Goal: Task Accomplishment & Management: Use online tool/utility

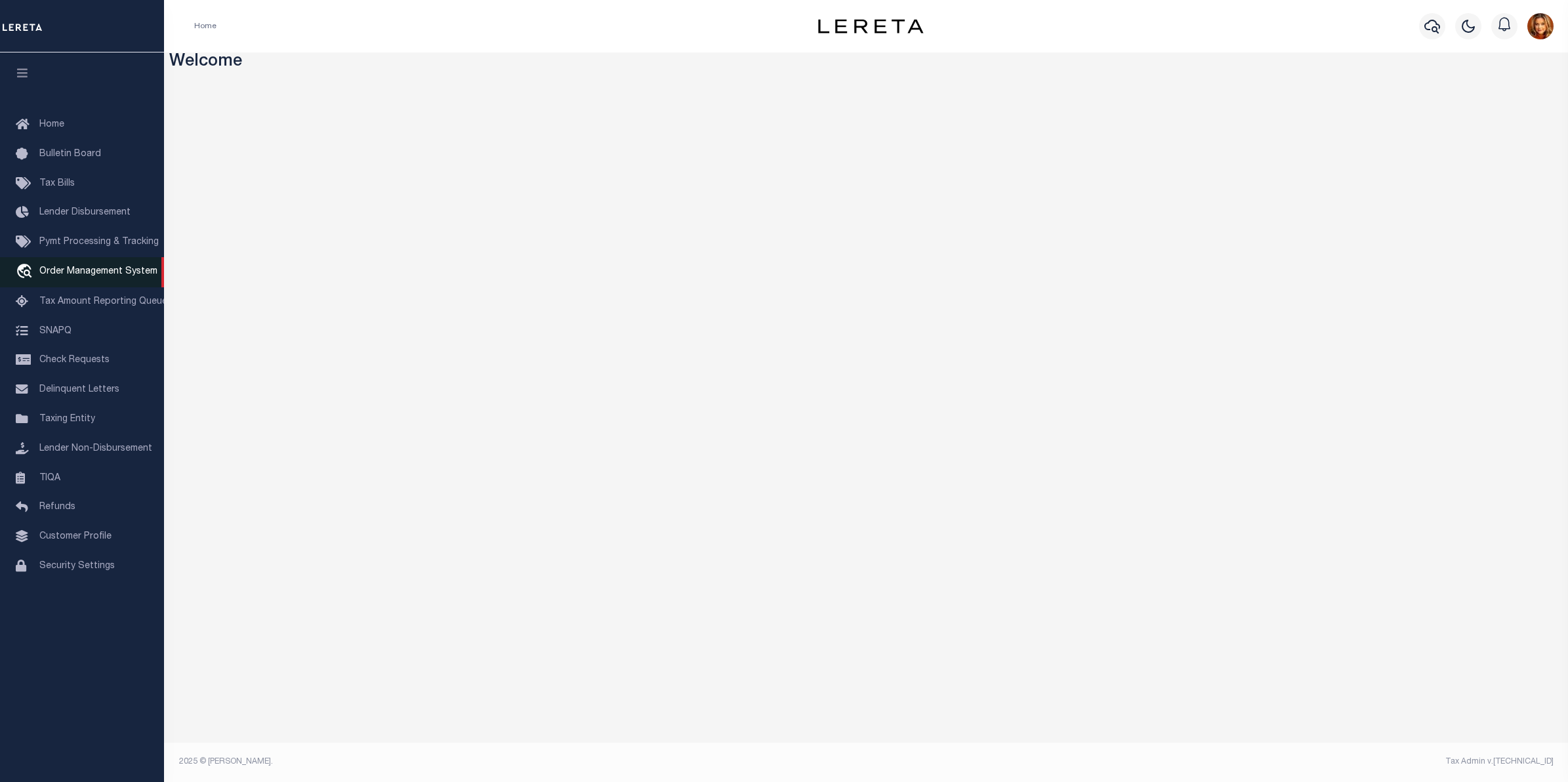
click at [49, 270] on span "Order Management System" at bounding box center [98, 272] width 118 height 9
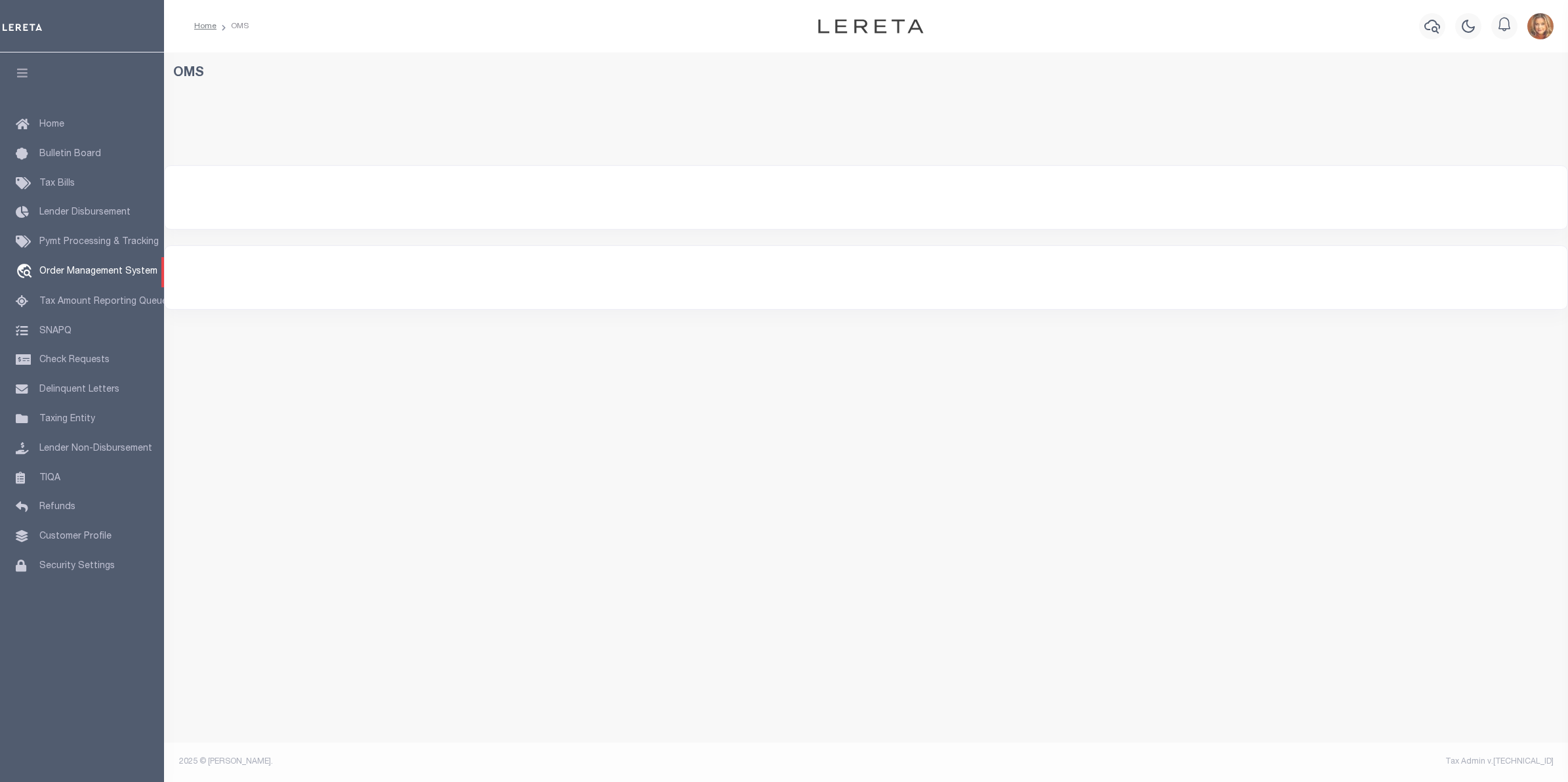
select select
select select "200"
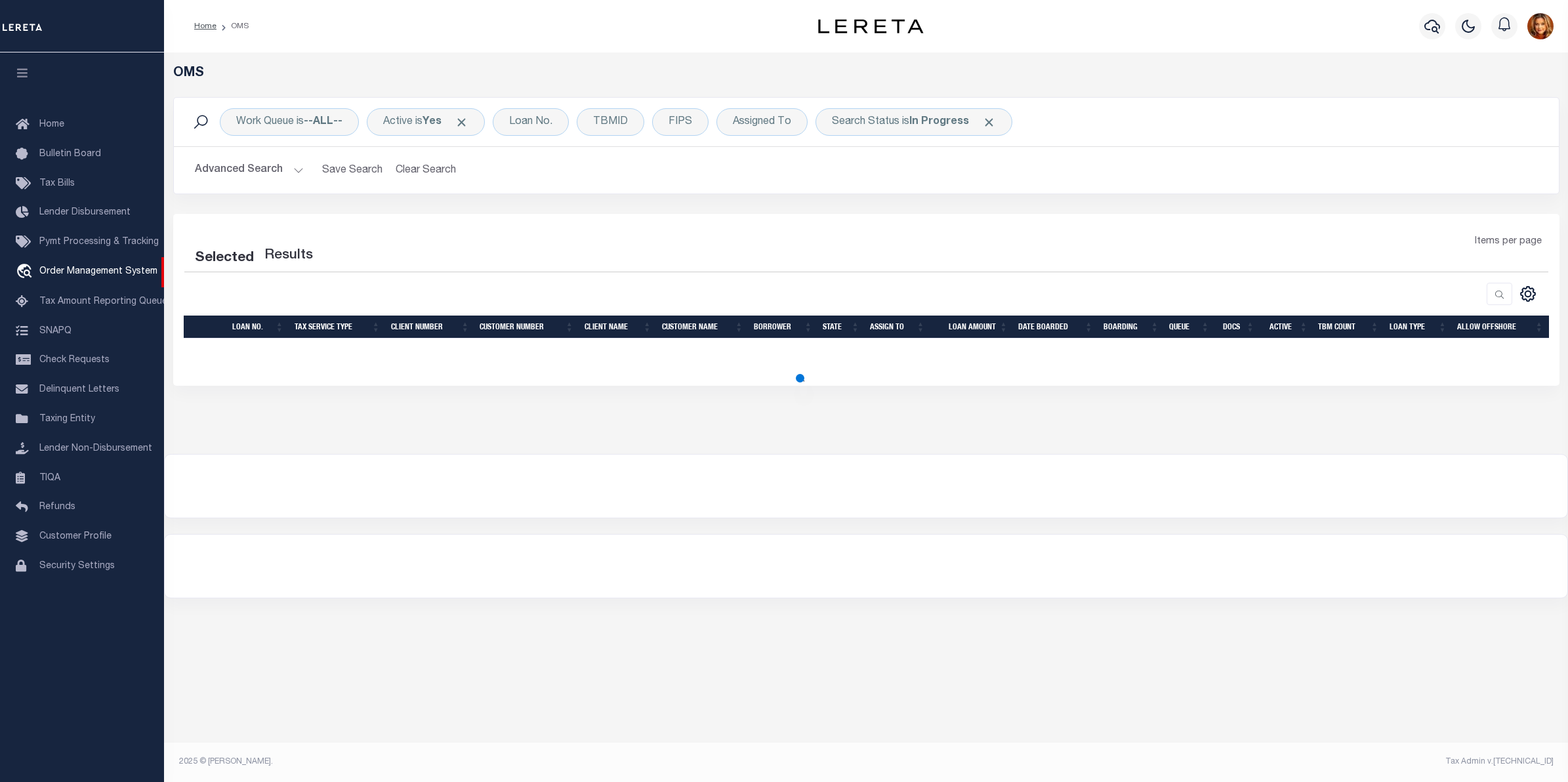
select select "200"
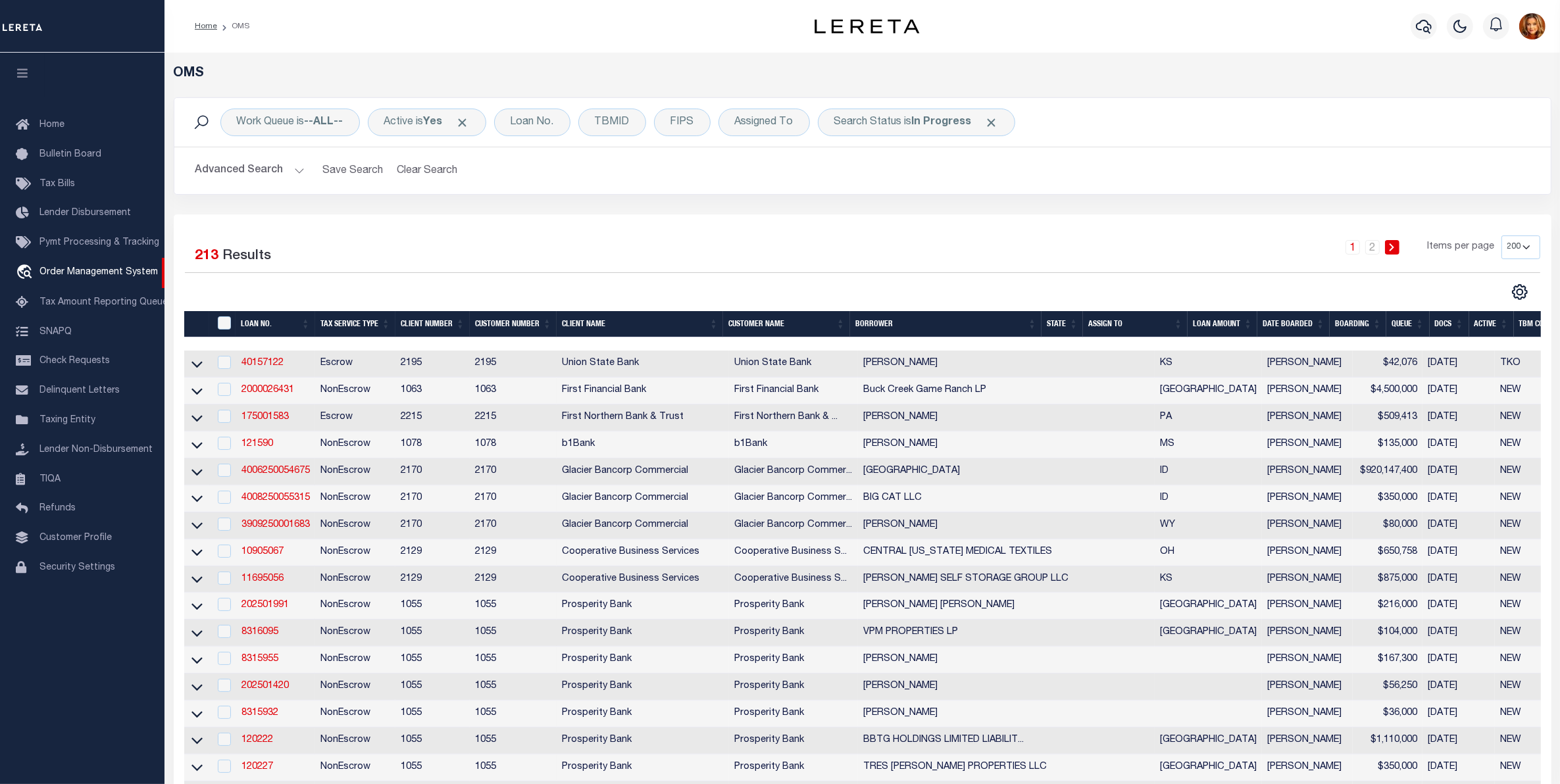
click at [228, 164] on button "Advanced Search" at bounding box center [249, 171] width 109 height 26
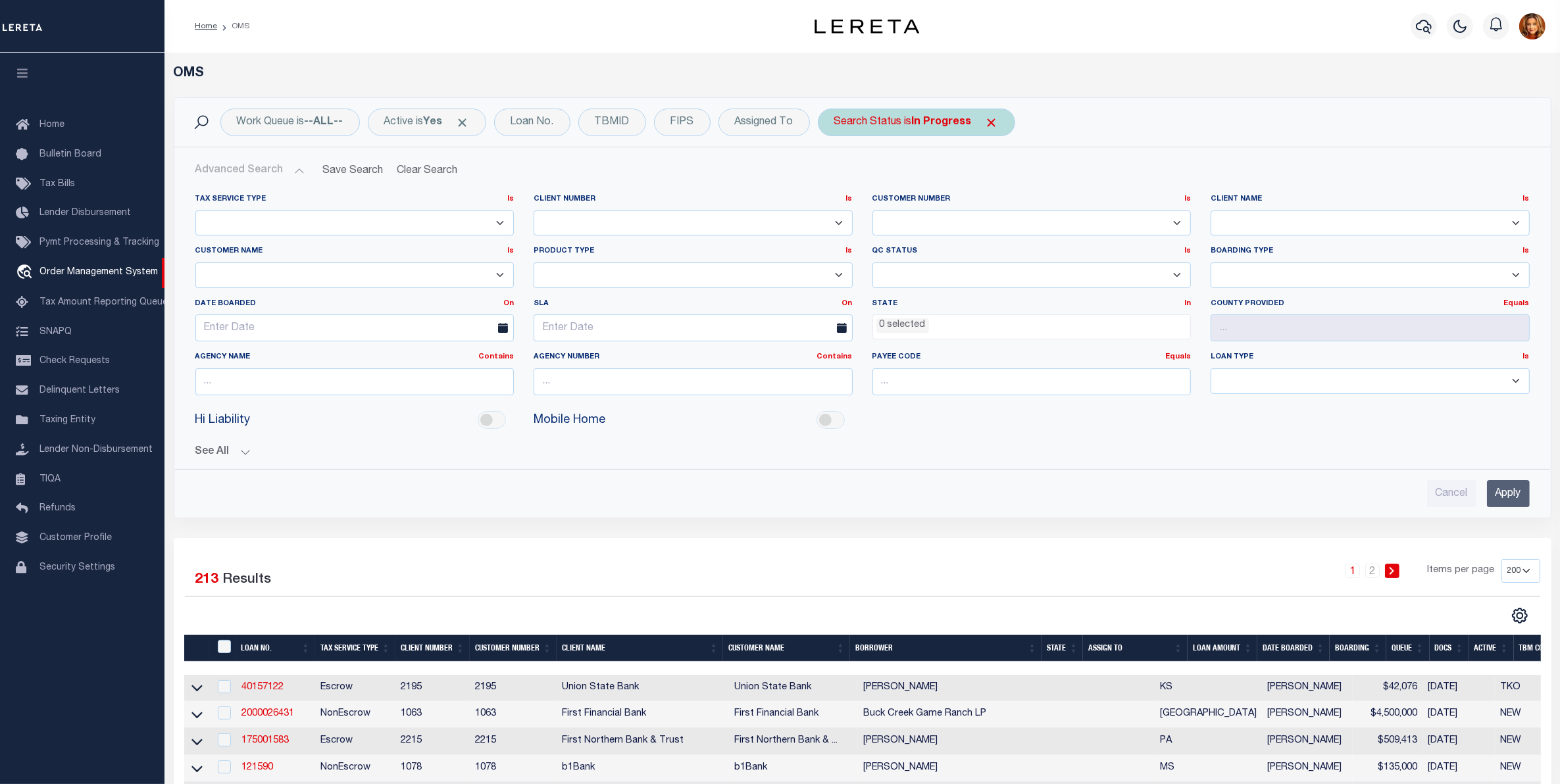
click at [941, 117] on b "In Progress" at bounding box center [942, 121] width 60 height 10
click at [877, 186] on select "Automated Search Bad Parcel Complete Duplicate Parcel High Dollar Reporting In …" at bounding box center [932, 187] width 194 height 25
select select "CP"
click at [838, 175] on select "Automated Search Bad Parcel Complete Duplicate Parcel High Dollar Reporting In …" at bounding box center [932, 187] width 194 height 25
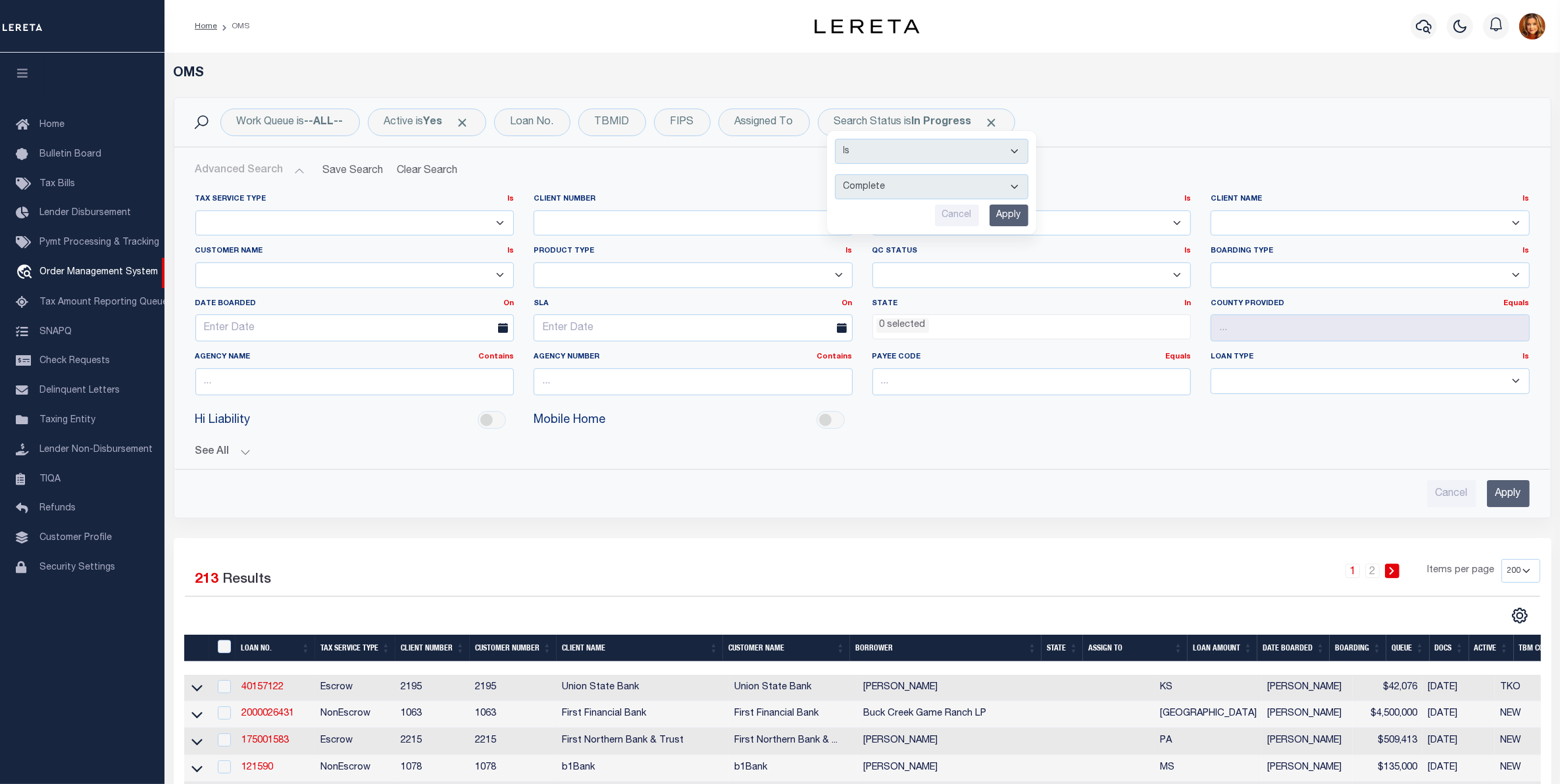
click at [939, 317] on ul "0 selected" at bounding box center [1033, 323] width 318 height 18
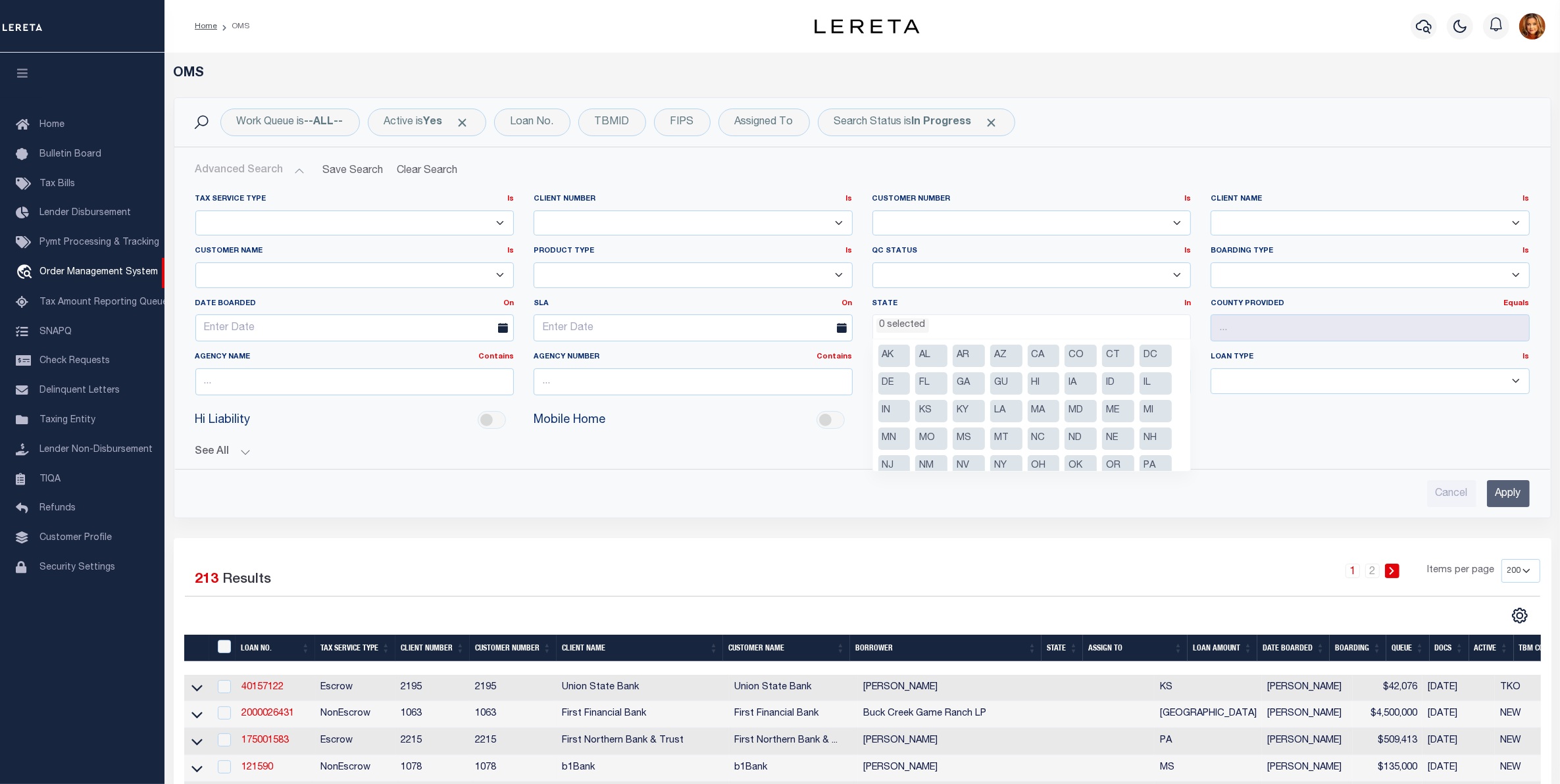
scroll to position [67, 0]
click at [1075, 425] on li "[GEOGRAPHIC_DATA]" at bounding box center [1080, 428] width 32 height 23
select select "[GEOGRAPHIC_DATA]"
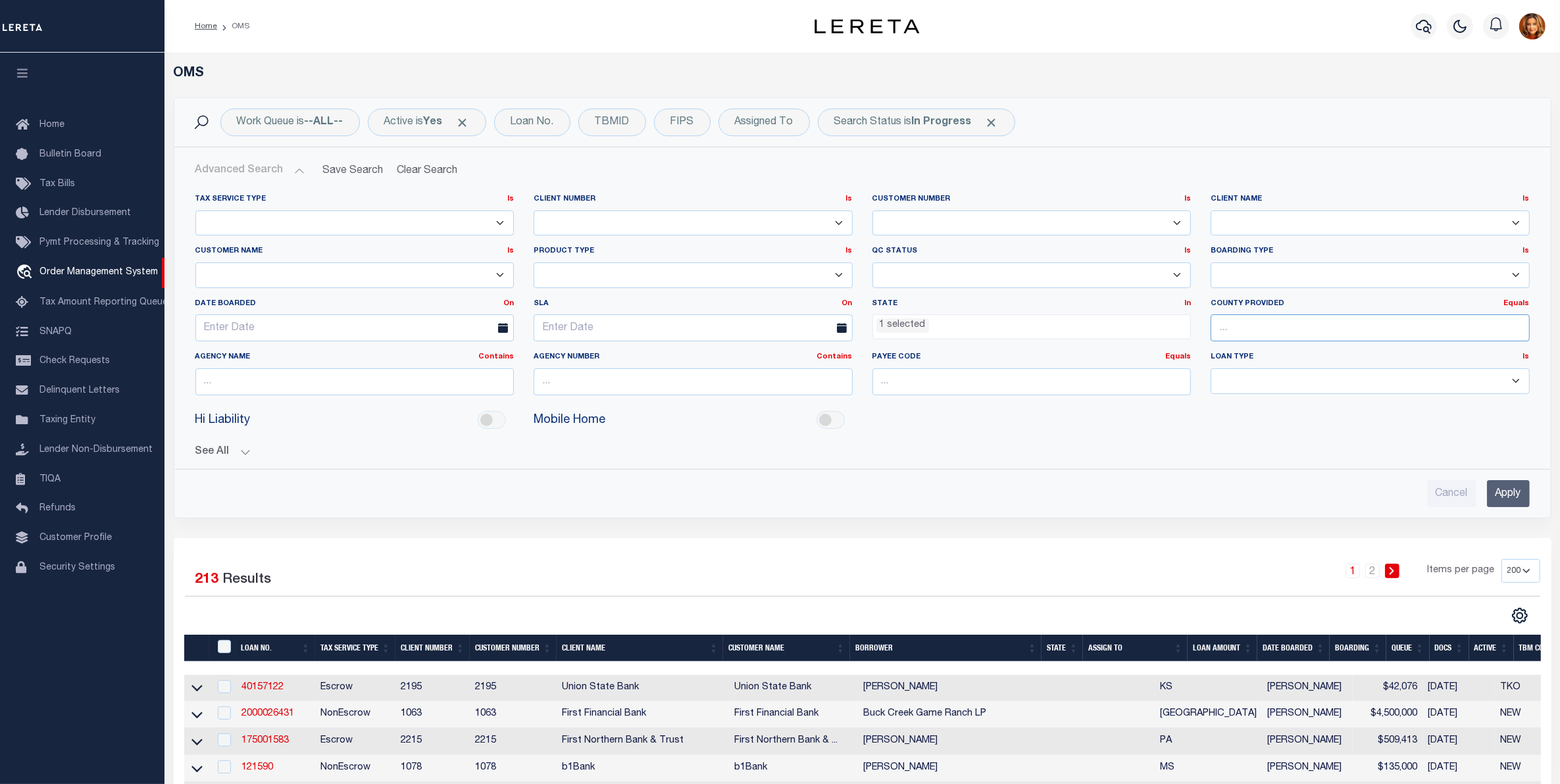
click at [1243, 324] on input "text" at bounding box center [1370, 327] width 319 height 27
click at [1244, 352] on div "[PERSON_NAME]" at bounding box center [1370, 354] width 317 height 21
type input "[PERSON_NAME]"
click at [1504, 491] on input "Apply" at bounding box center [1508, 493] width 43 height 27
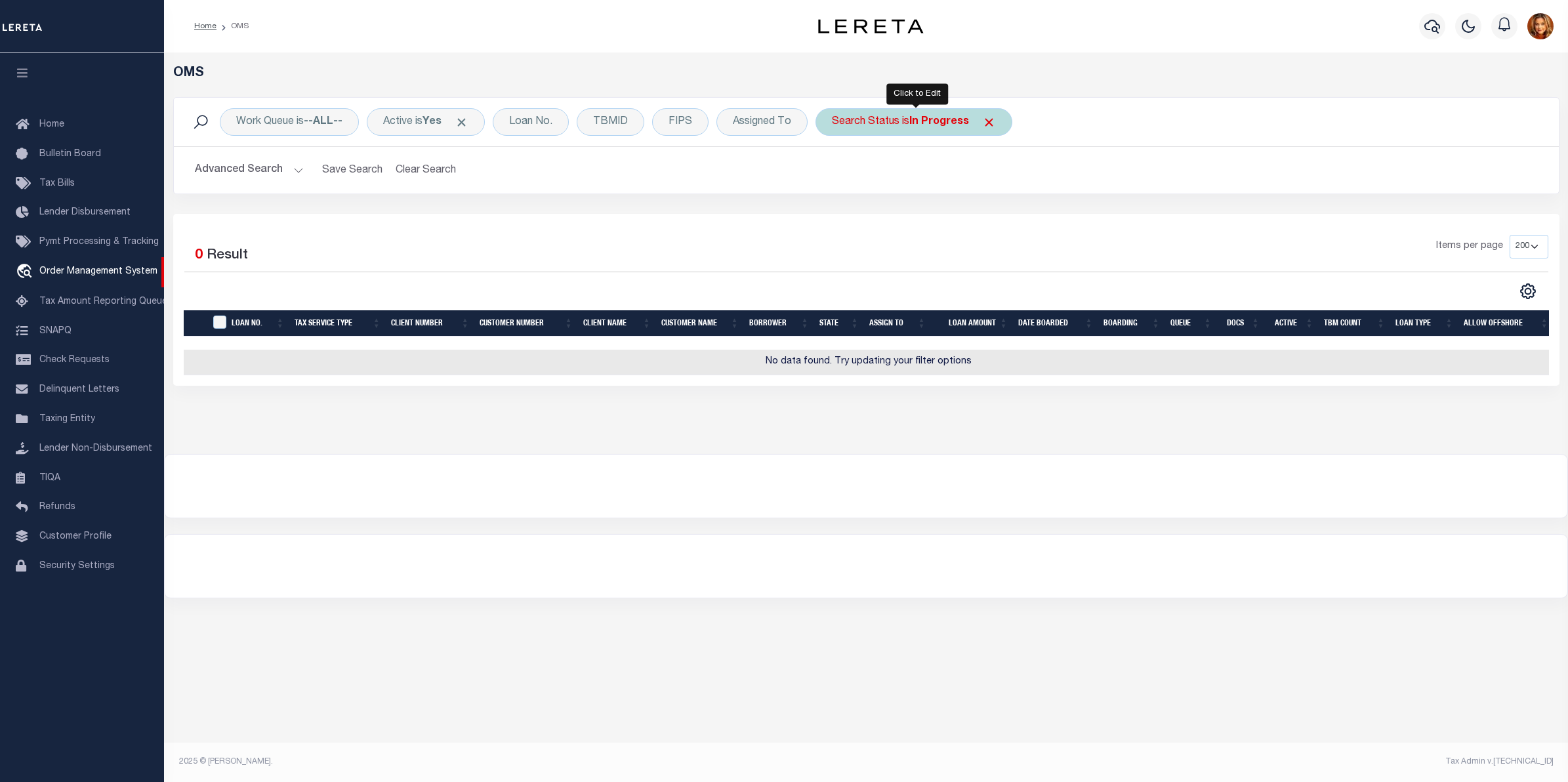
click at [916, 116] on b "In Progress" at bounding box center [939, 121] width 59 height 10
click at [880, 180] on select "Automated Search Bad Parcel Complete Duplicate Parcel High Dollar Reporting In …" at bounding box center [929, 187] width 193 height 25
select select "CP"
click at [835, 174] on select "Automated Search Bad Parcel Complete Duplicate Parcel High Dollar Reporting In …" at bounding box center [929, 187] width 193 height 25
click at [1008, 212] on input "Apply" at bounding box center [1006, 215] width 39 height 22
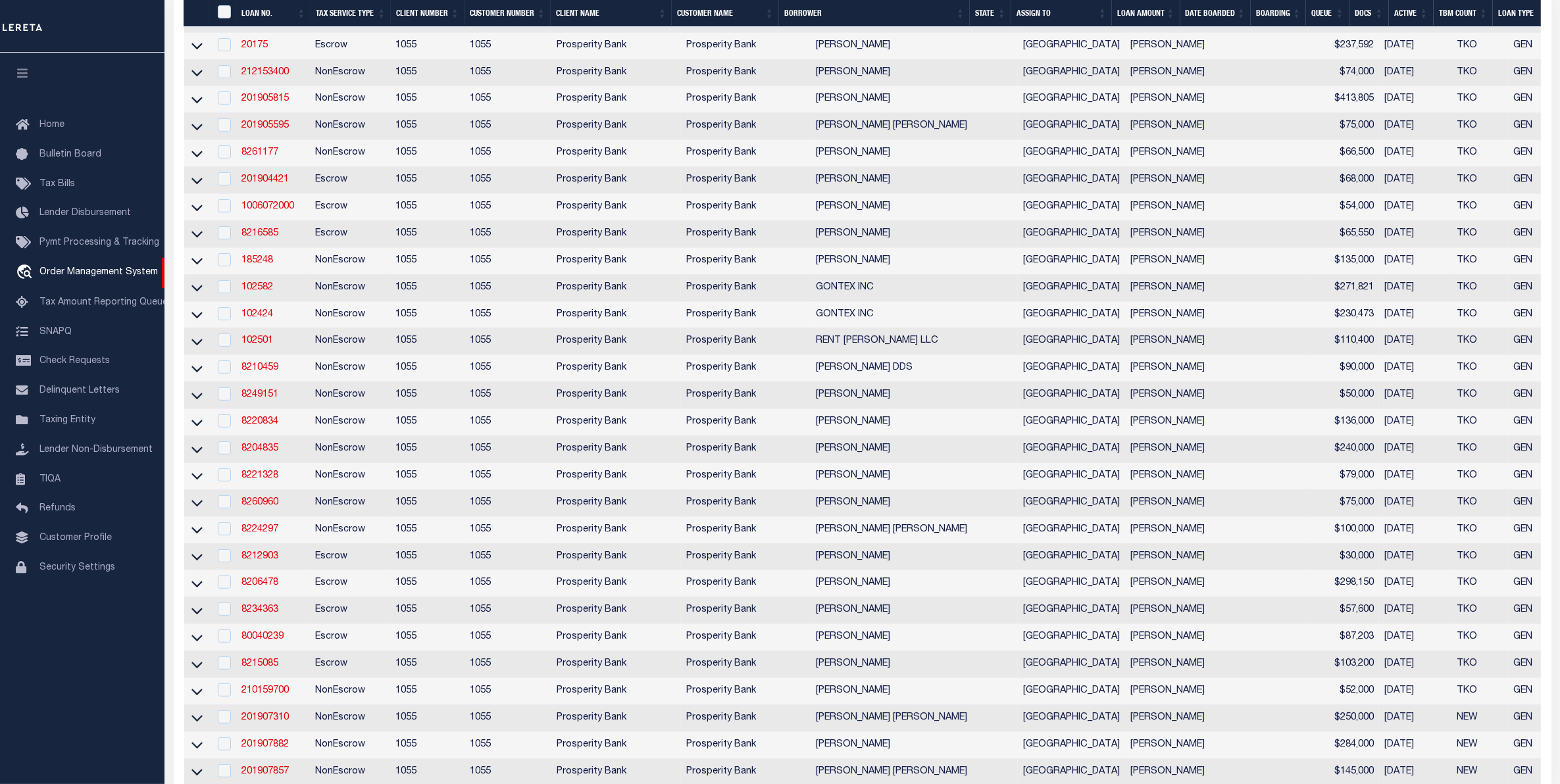
scroll to position [987, 0]
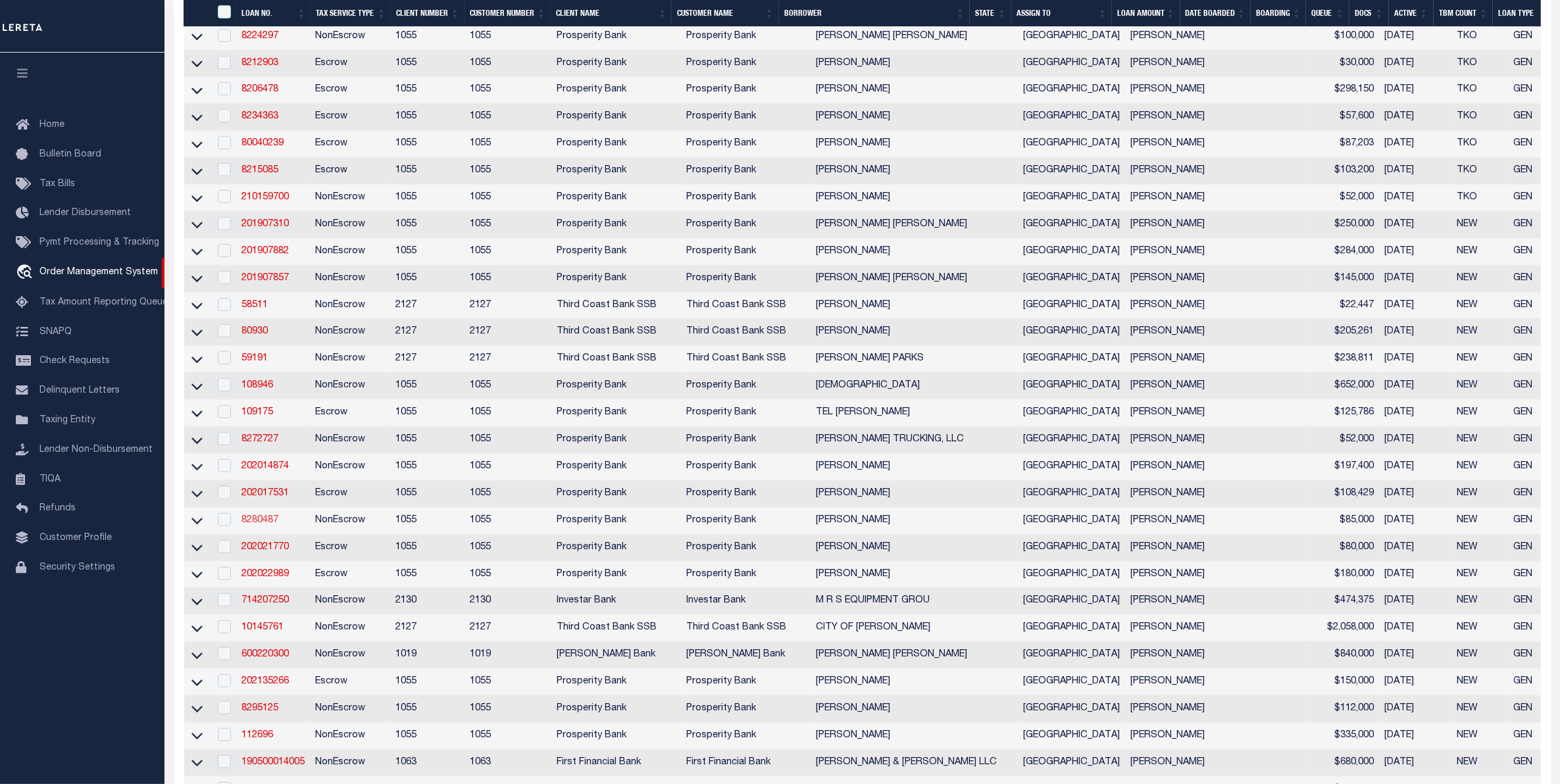
click at [254, 525] on link "8280487" at bounding box center [259, 520] width 37 height 9
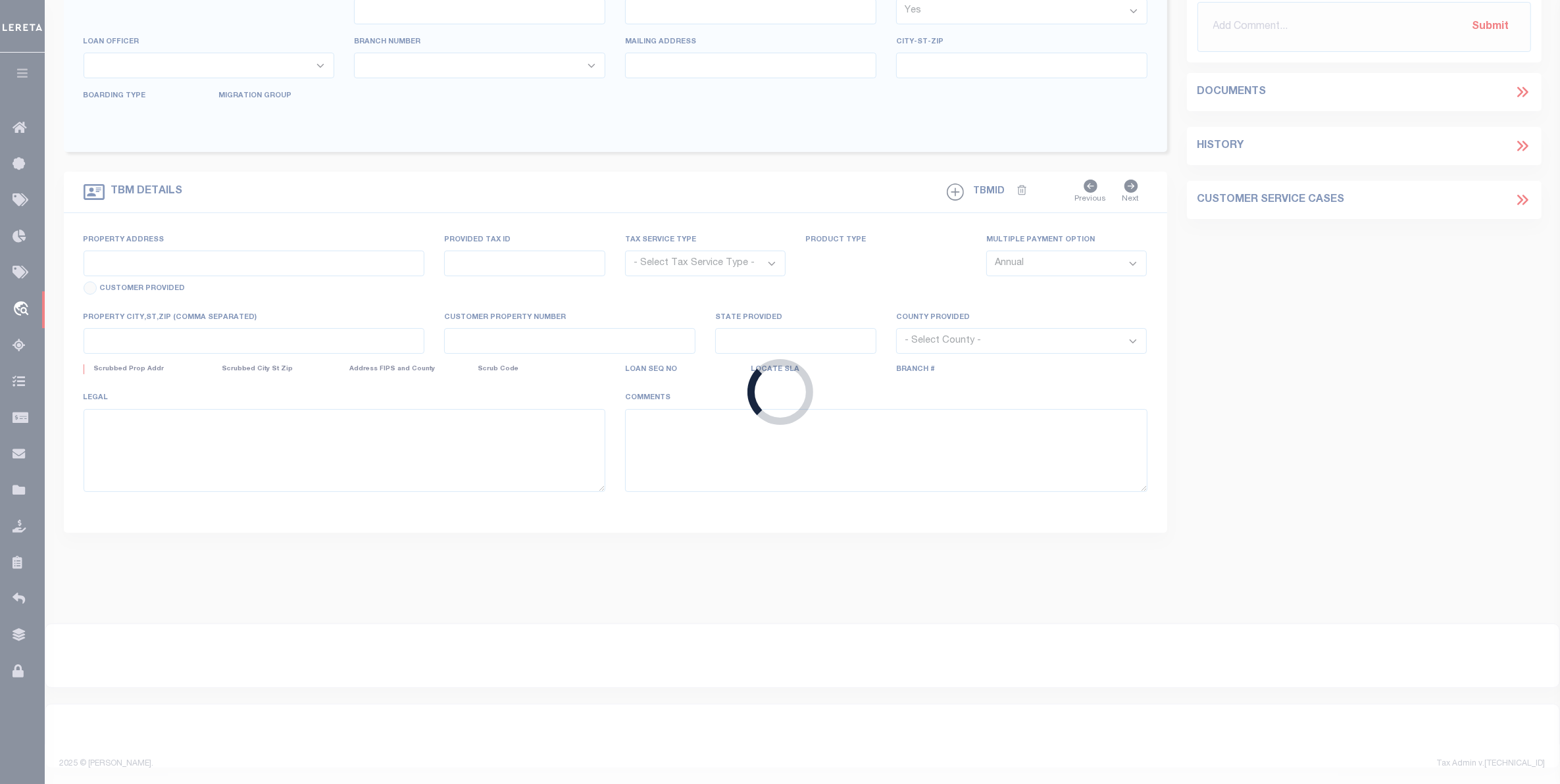
type input "8280487"
type input "[PERSON_NAME]"
select select
type input "1714 GARDIEN ST"
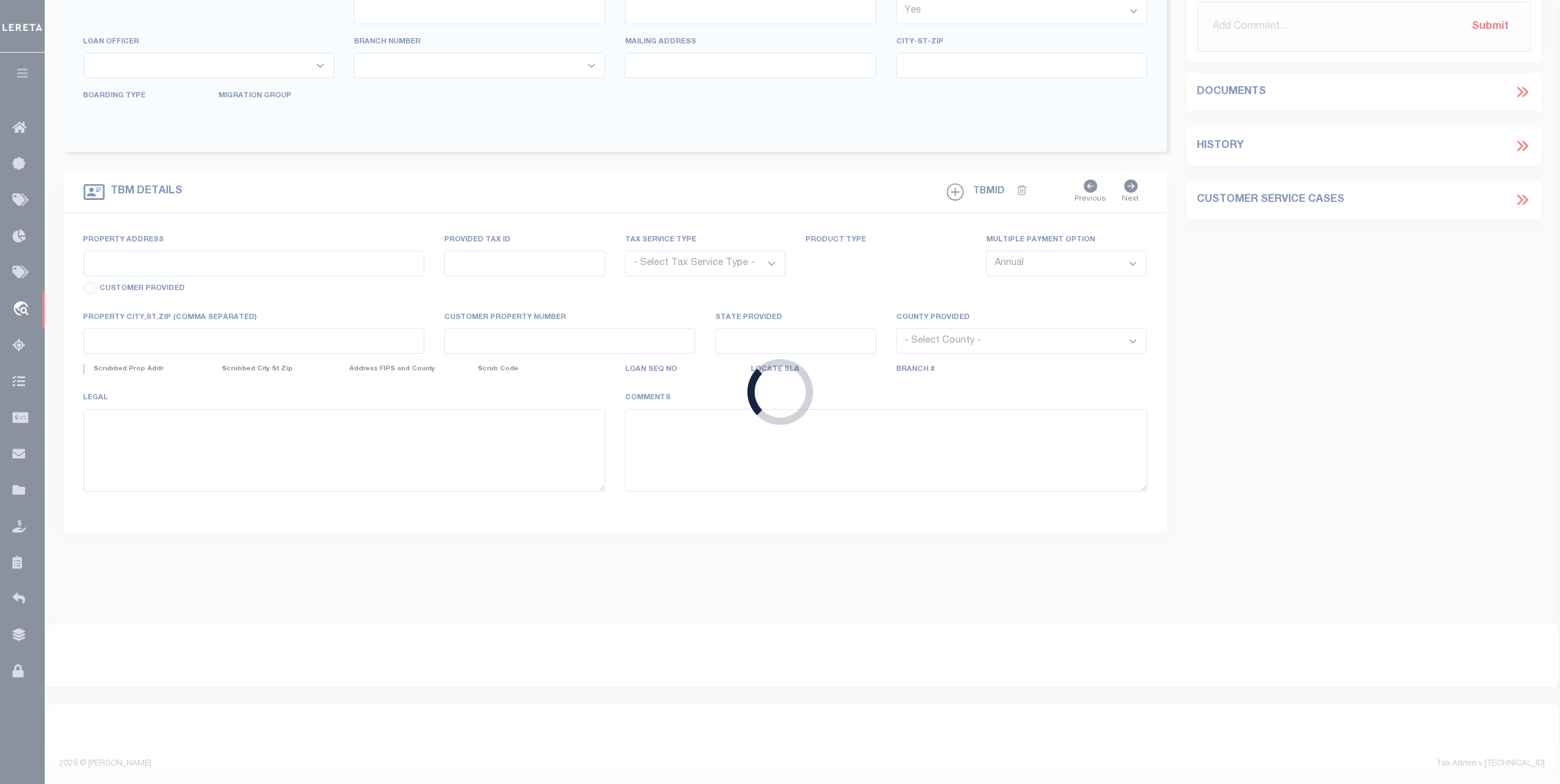
type input "[PERSON_NAME] TX 78629"
select select
select select "NonEscrow"
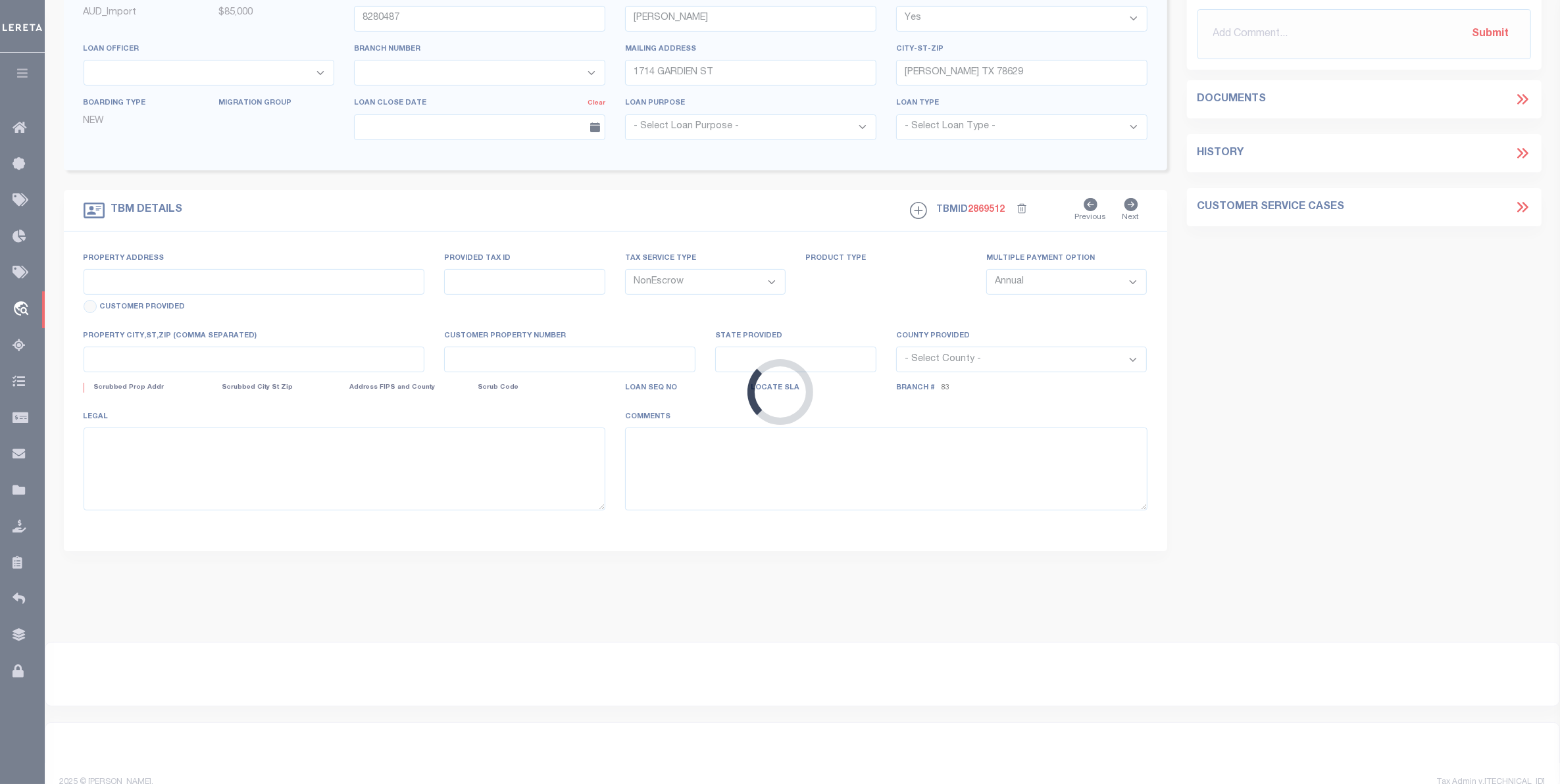
select select "10499"
select select "4032"
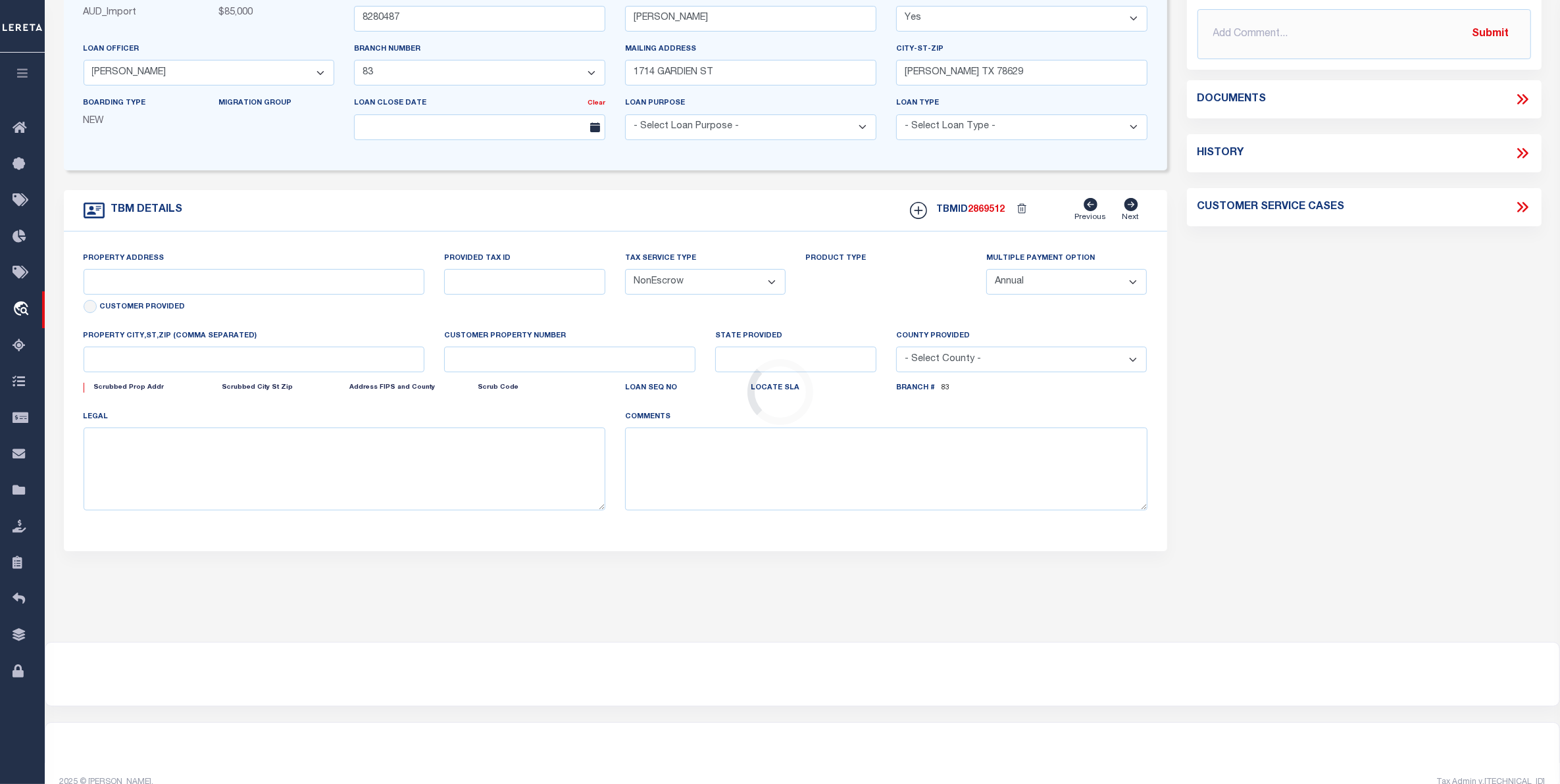
scroll to position [112, 0]
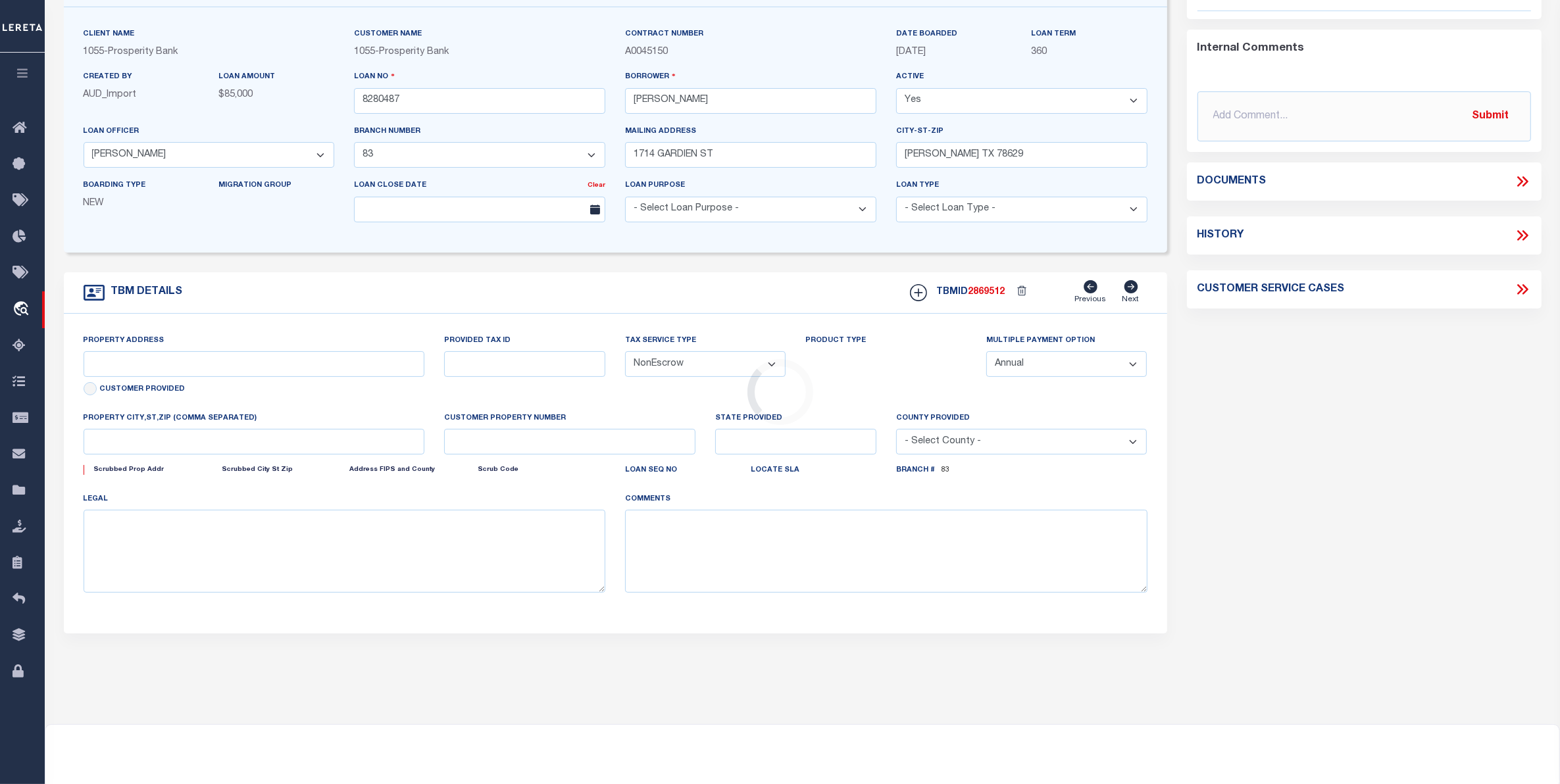
type input "1732 N [PERSON_NAME]"
select select
type input "[PERSON_NAME] [GEOGRAPHIC_DATA] 78829"
type input "3"
type input "[GEOGRAPHIC_DATA]"
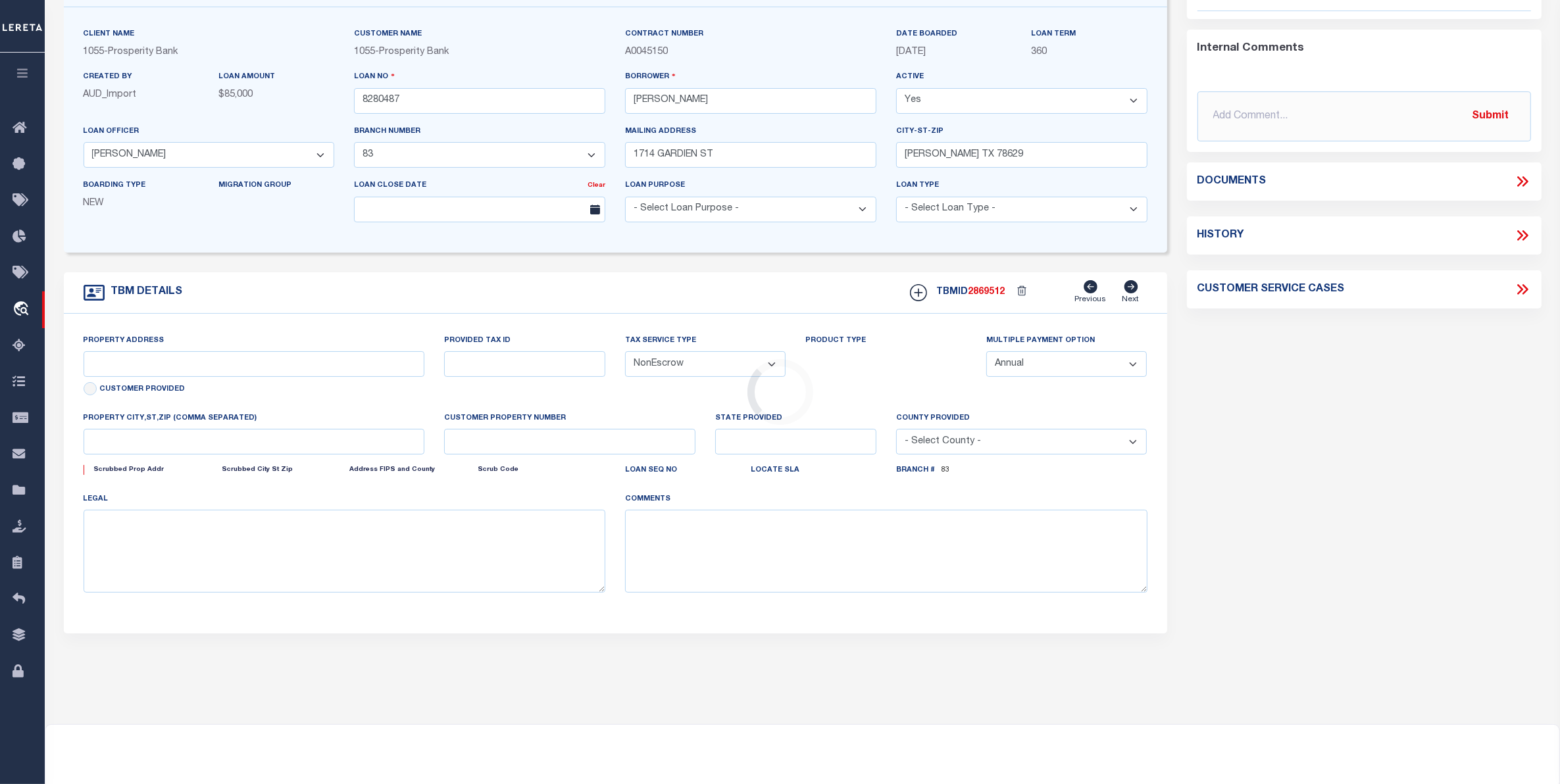
select select
type textarea "[STREET_ADDRESS][PERSON_NAME][PERSON_NAME] LOT 5 OF GLOORS RE-SUBD OF THE [PERS…"
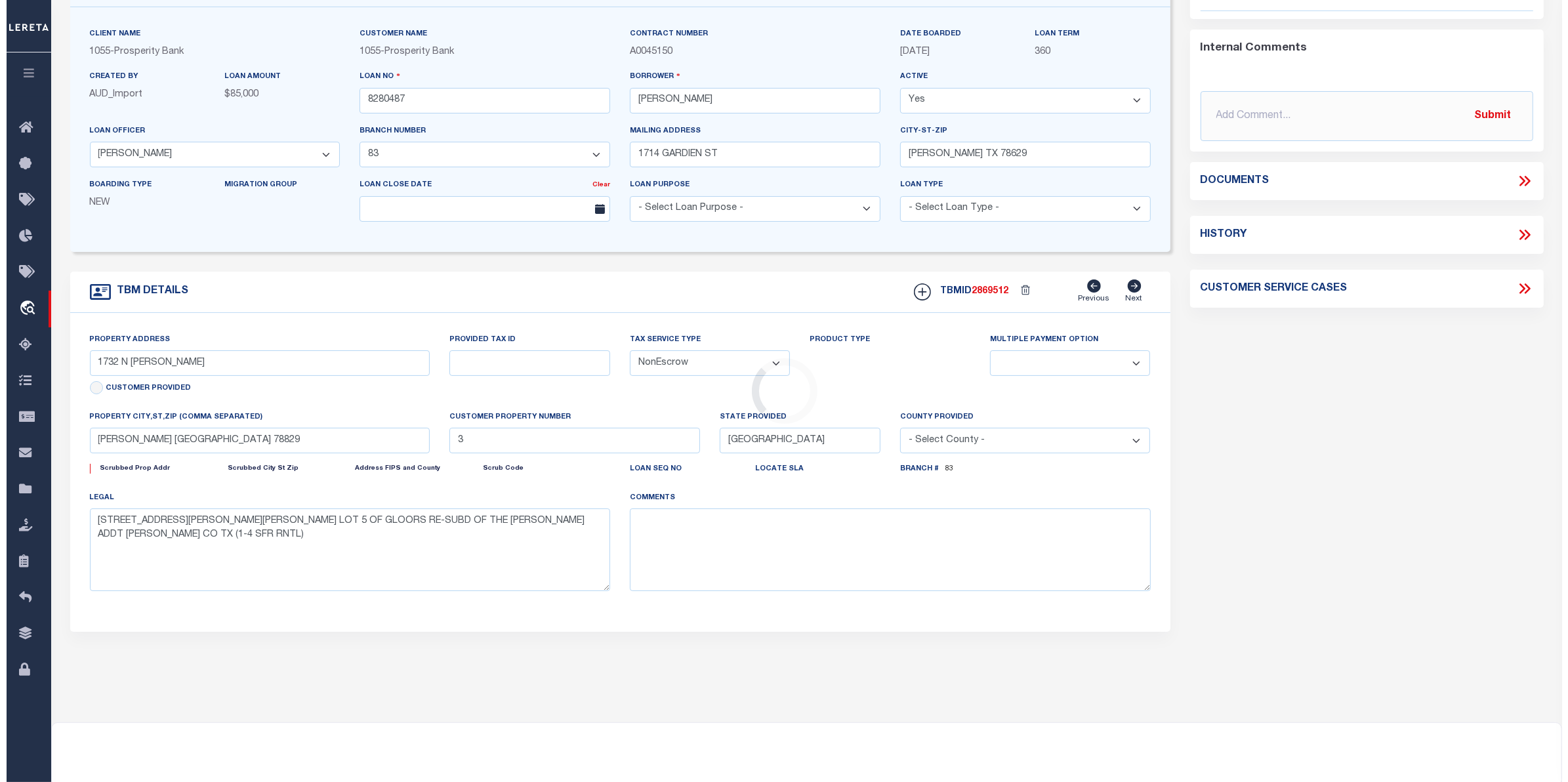
scroll to position [0, 0]
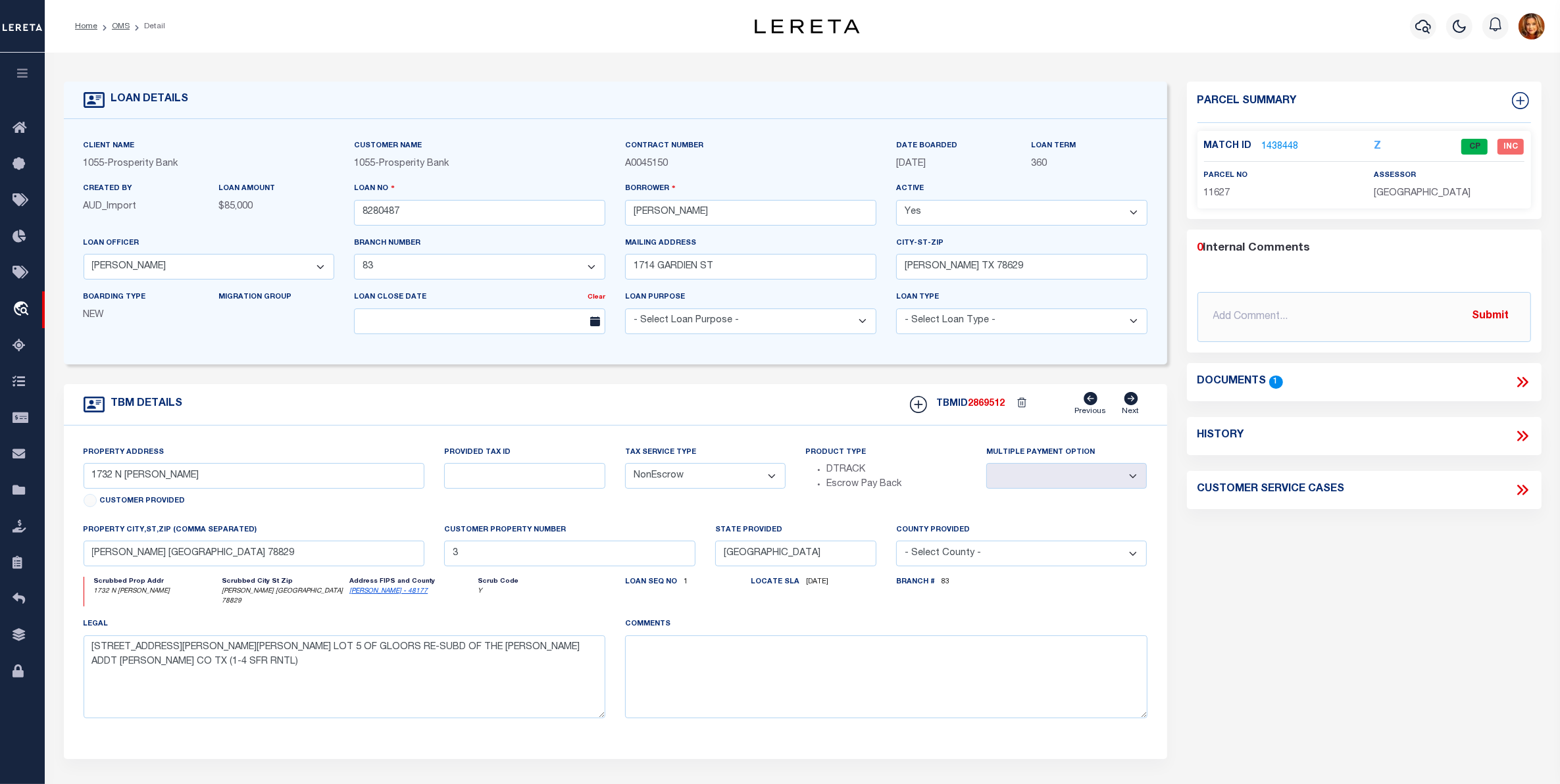
click at [1265, 150] on link "1438448" at bounding box center [1280, 147] width 37 height 14
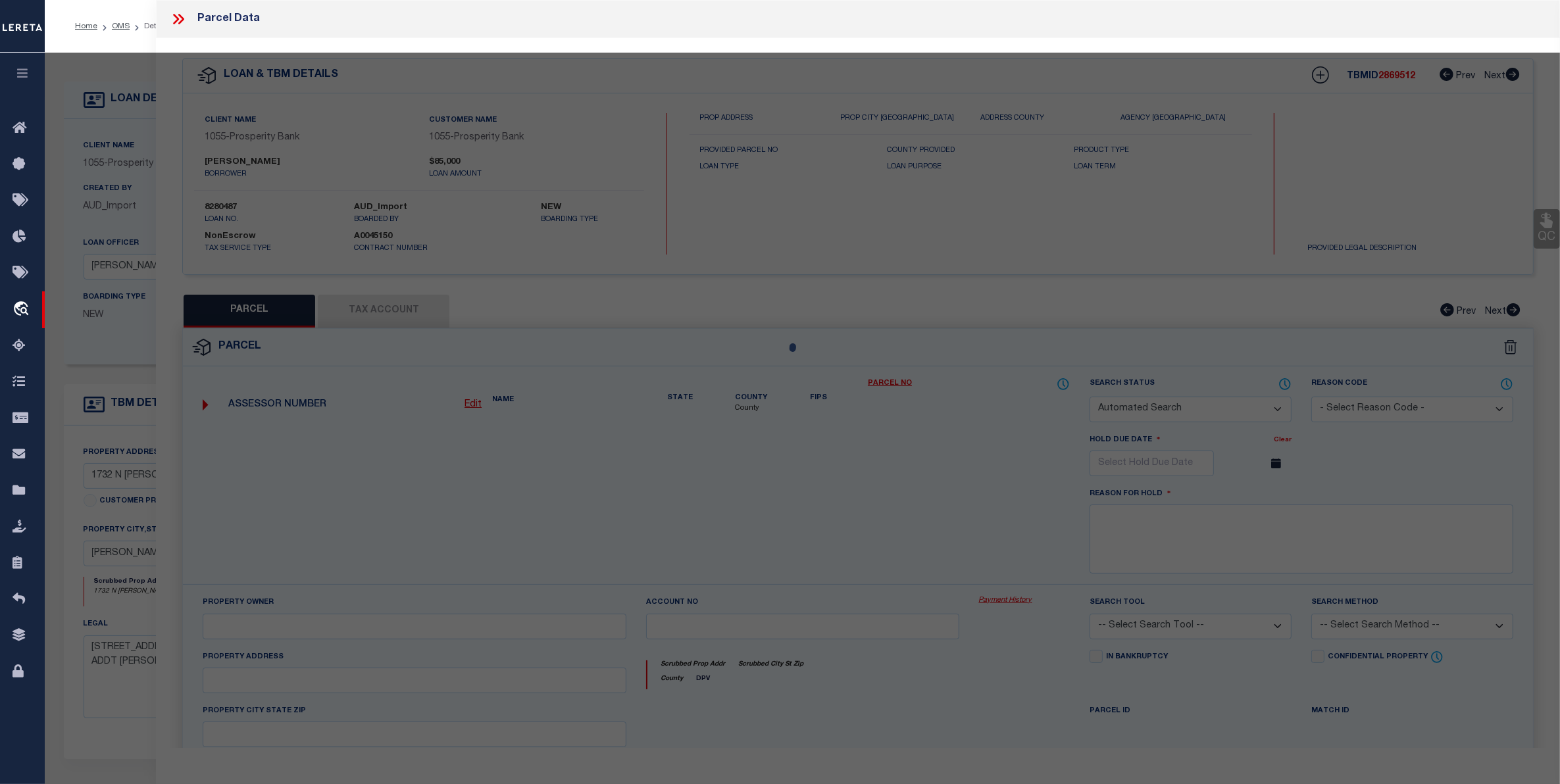
checkbox input "false"
select select "CP"
type input "[PERSON_NAME]"
select select
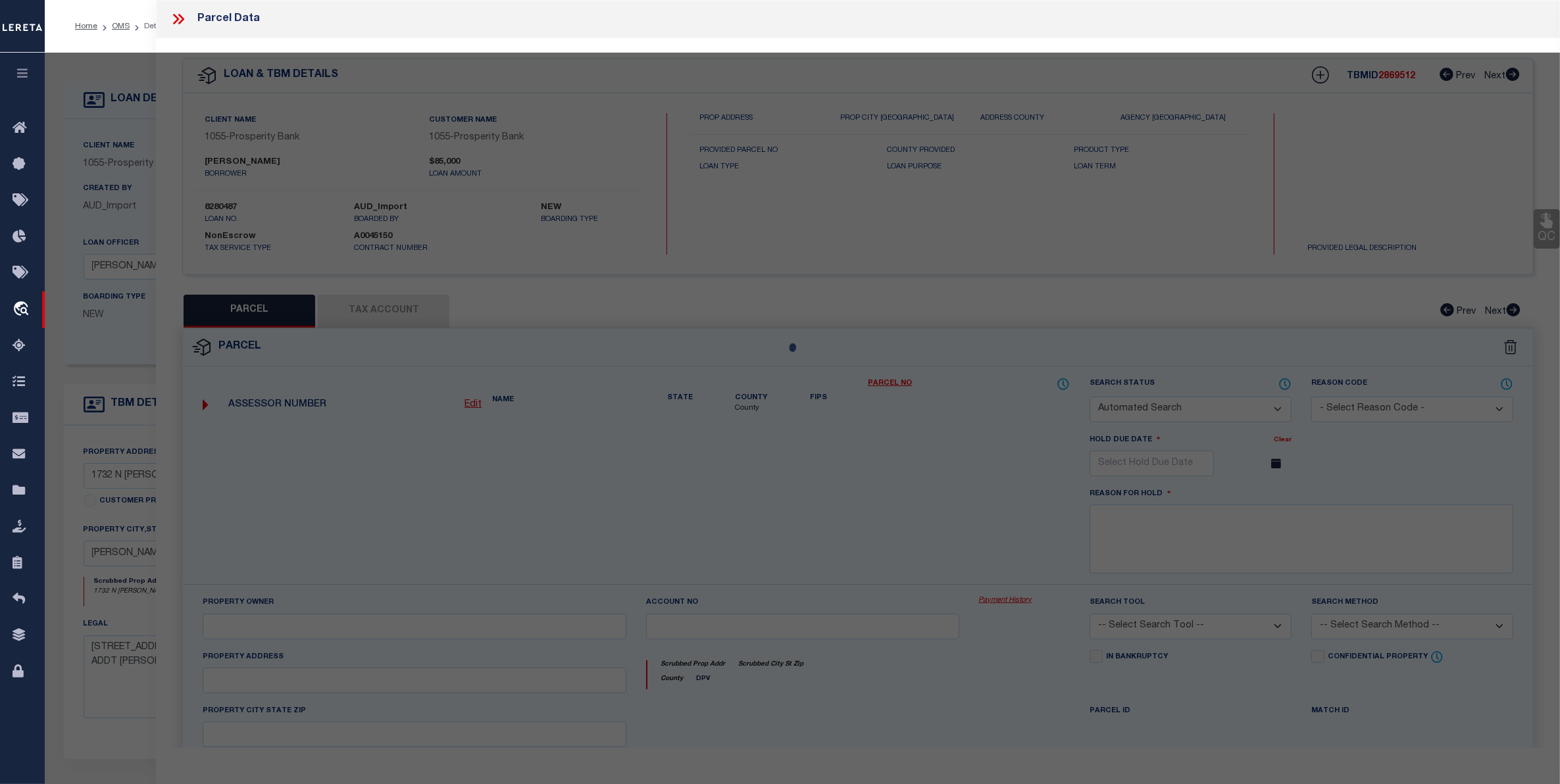
type input "1732 N [PERSON_NAME]"
checkbox input "false"
type input "[PERSON_NAME] TX 78629"
type textarea "5 [PERSON_NAME] SUB"
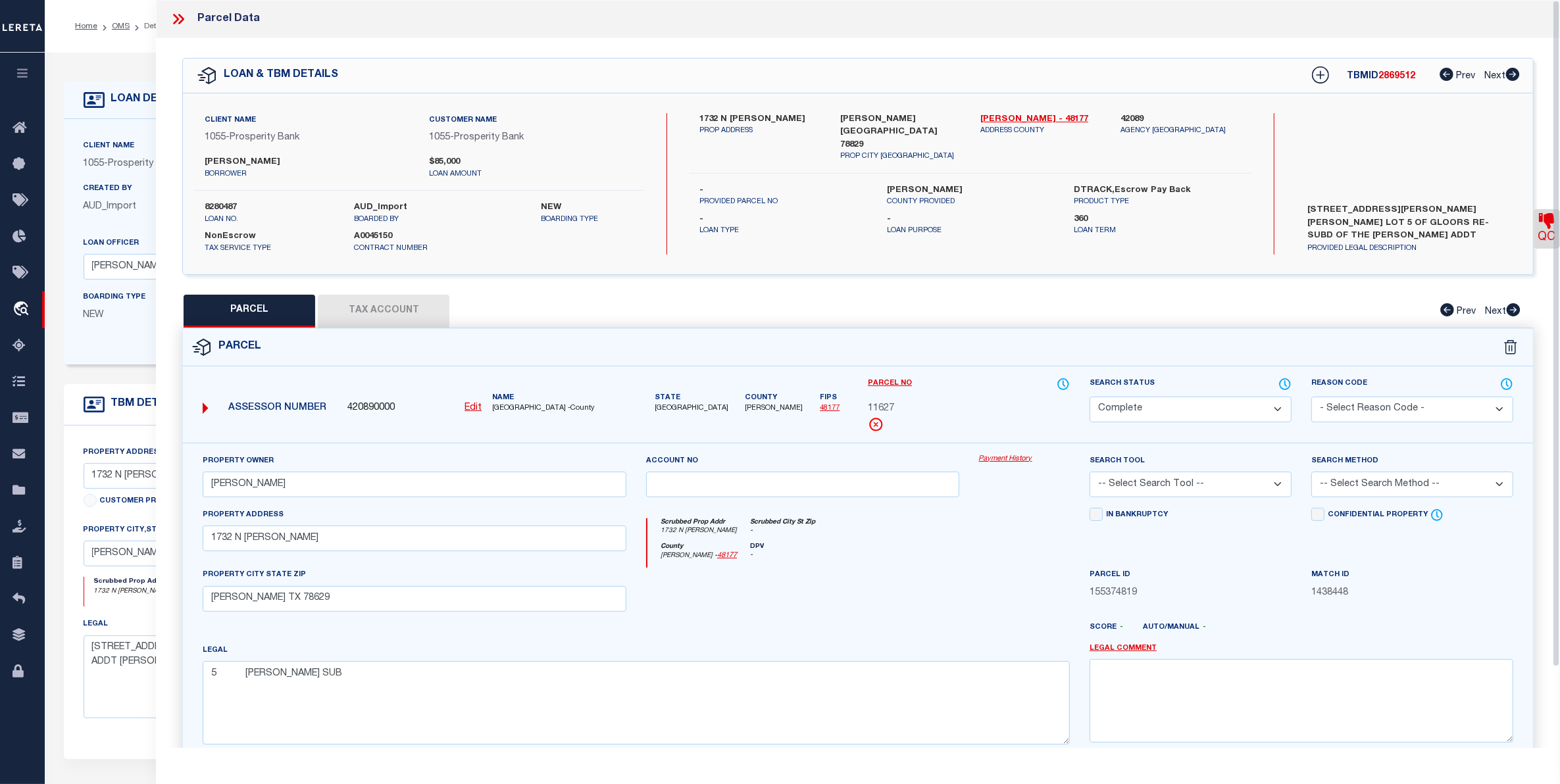
click at [370, 305] on button "Tax Account" at bounding box center [384, 311] width 132 height 33
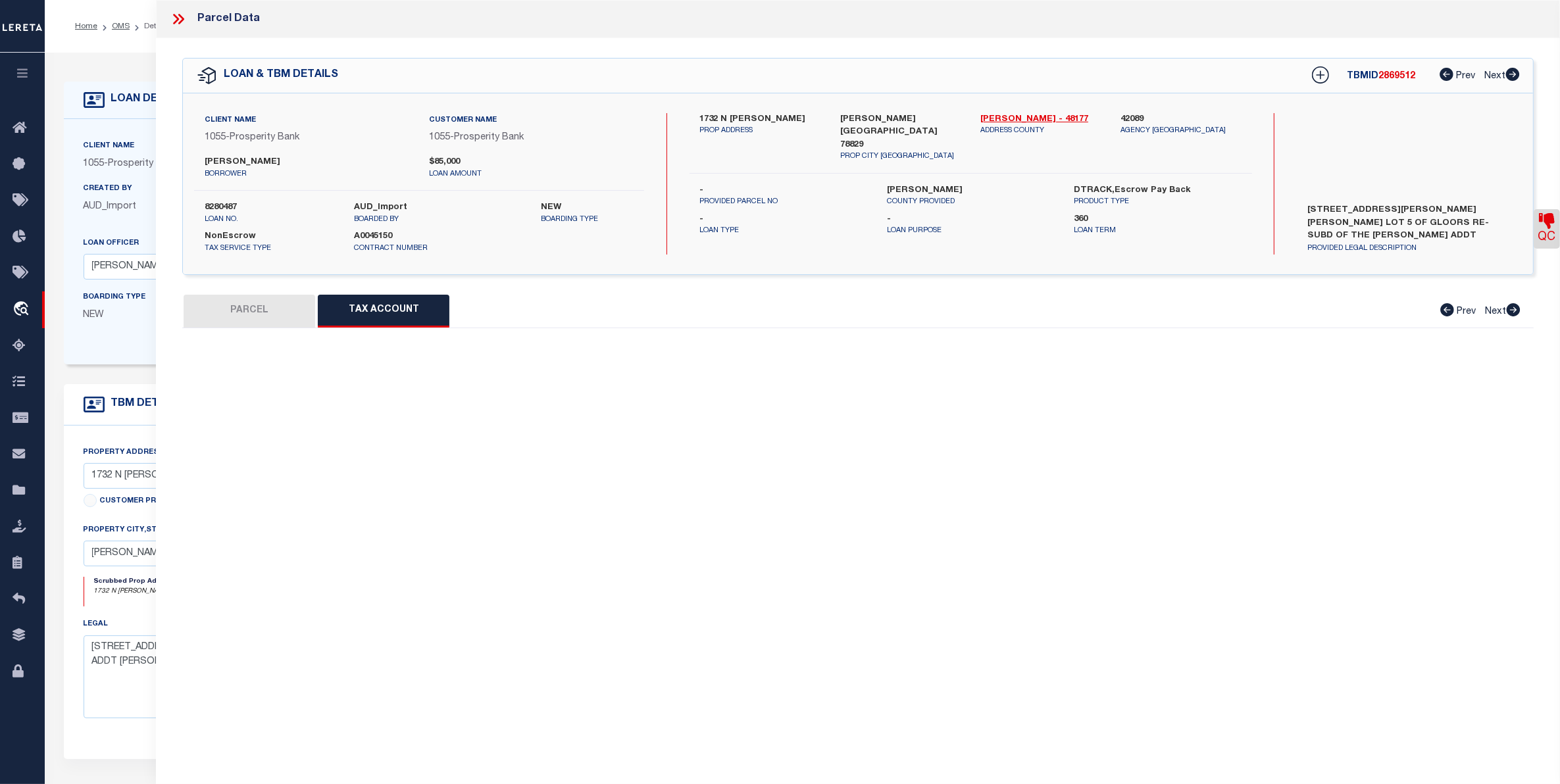
select select "100"
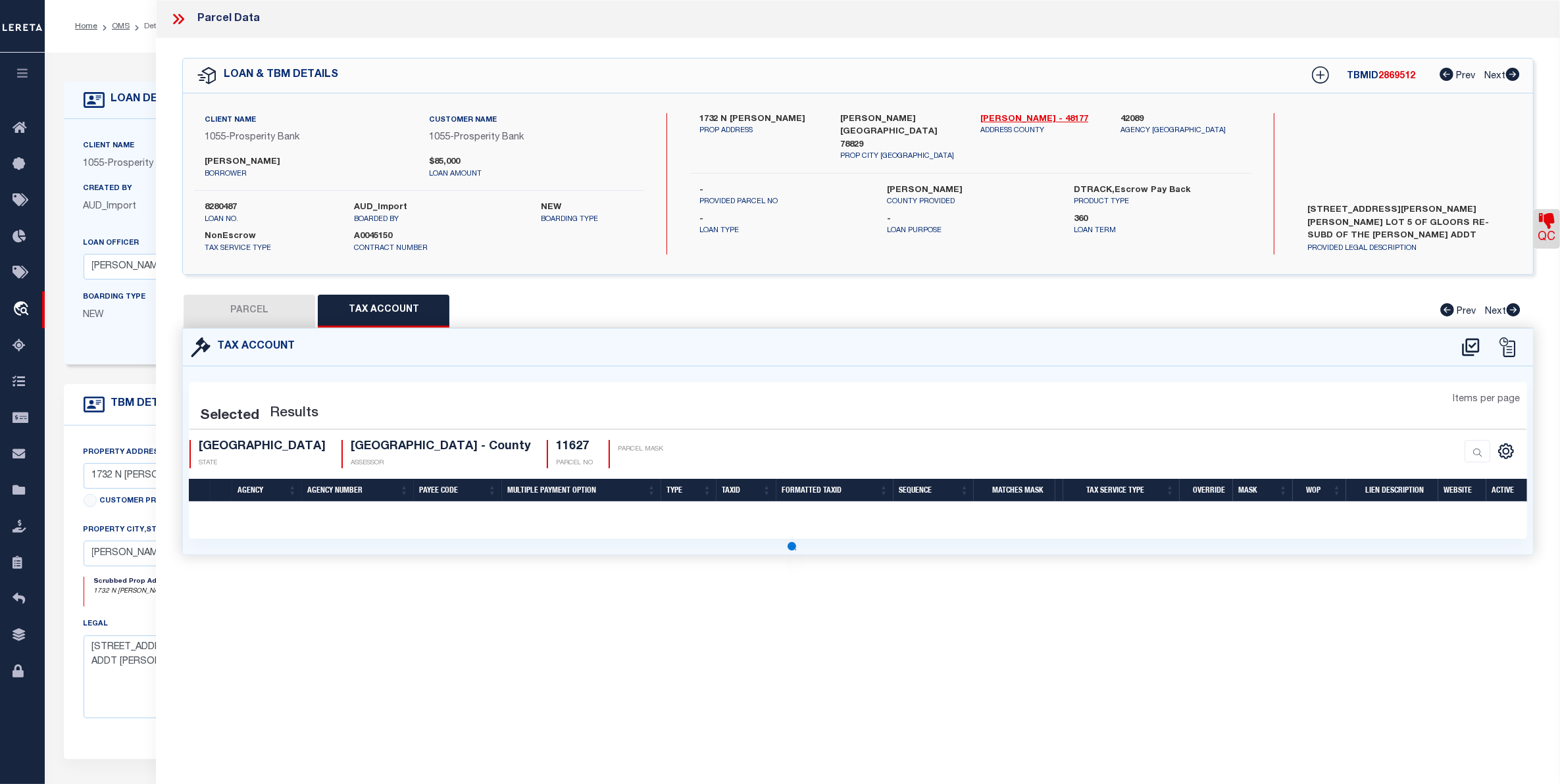
select select "100"
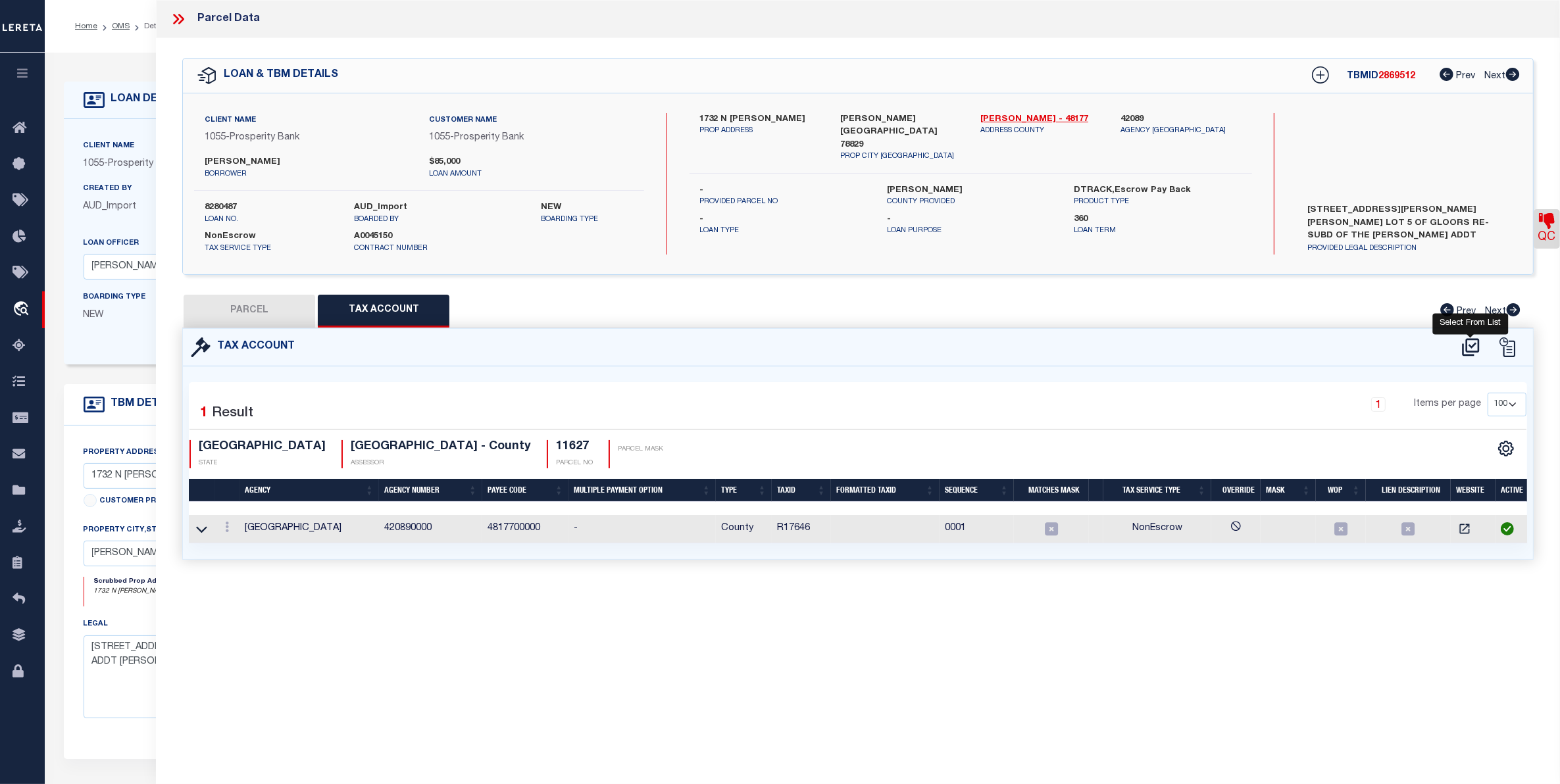
click at [1469, 342] on icon at bounding box center [1471, 347] width 22 height 21
select select "100"
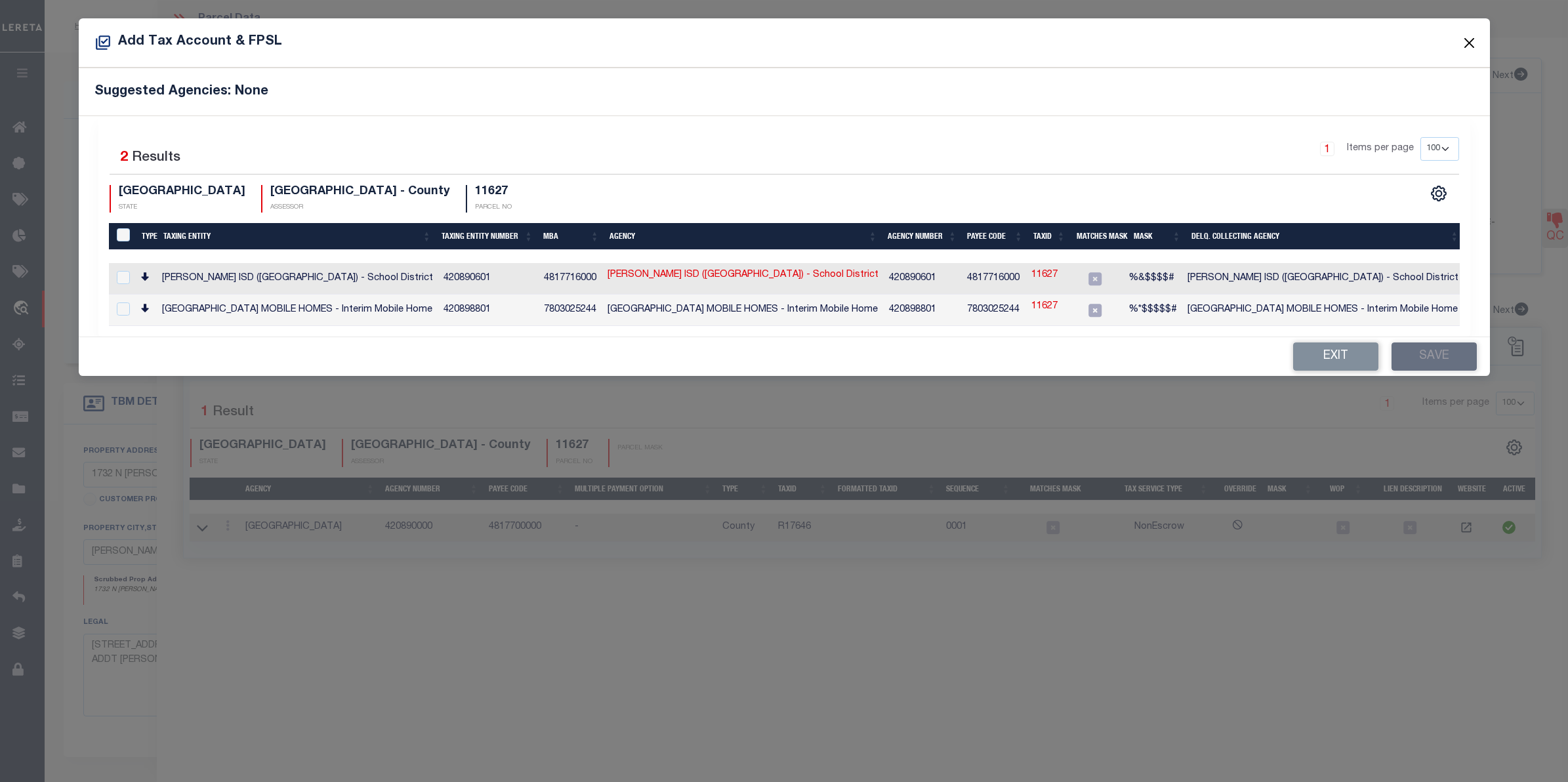
click at [1466, 38] on button "Close" at bounding box center [1470, 43] width 17 height 17
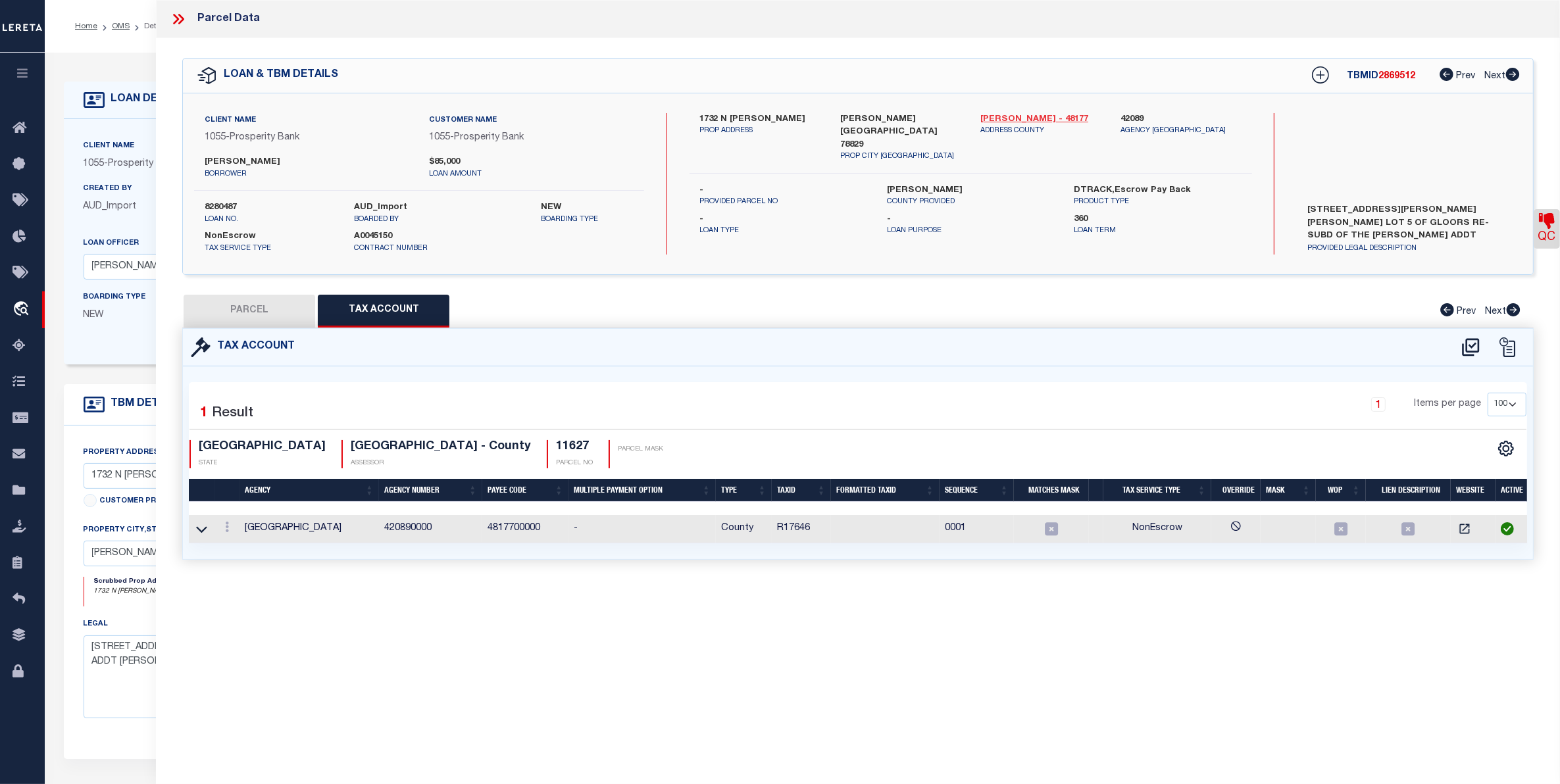
click at [1001, 118] on link "[PERSON_NAME] - 48177" at bounding box center [1041, 119] width 121 height 13
click at [1474, 339] on icon at bounding box center [1471, 347] width 22 height 21
select select "100"
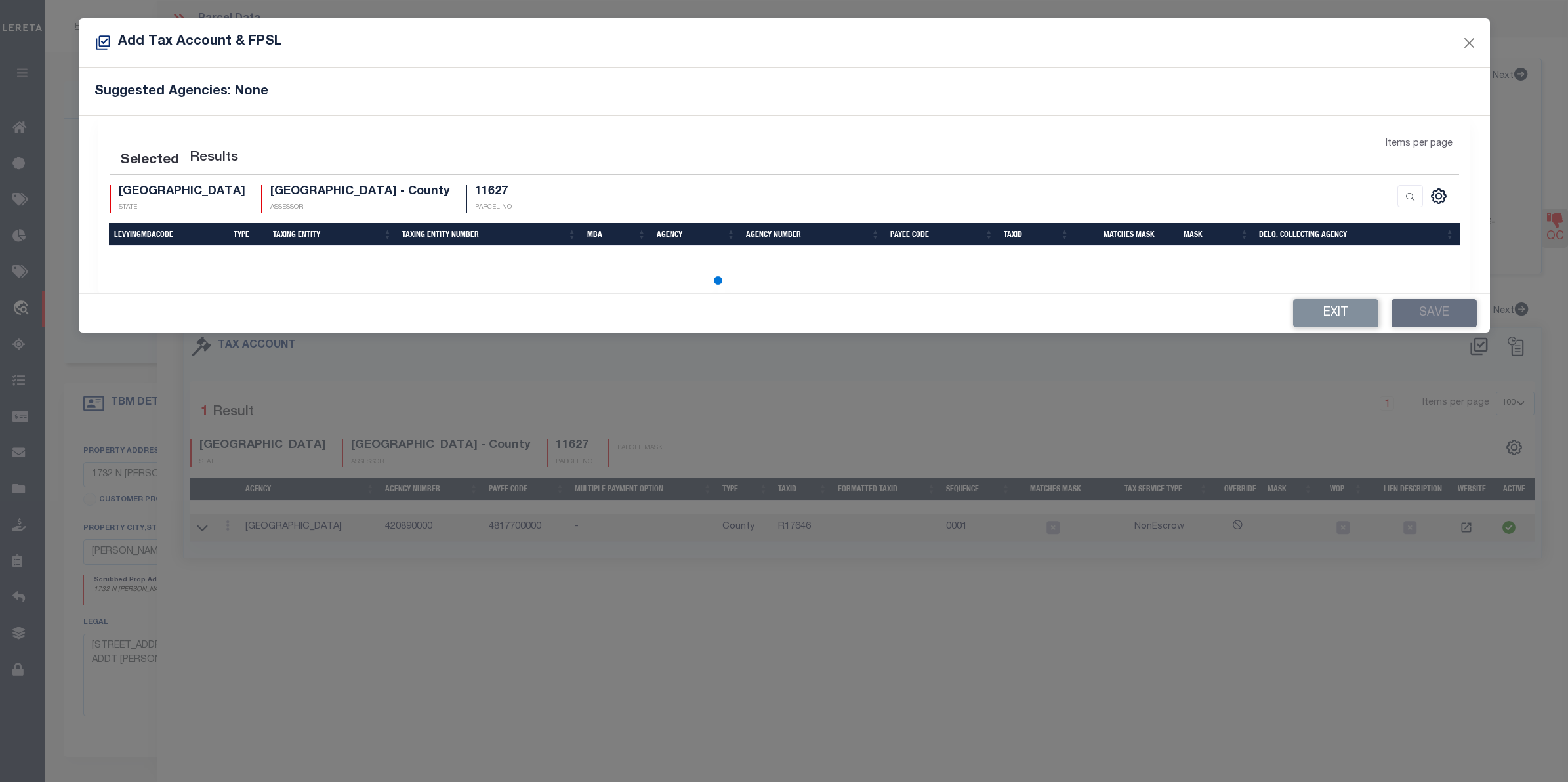
select select "100"
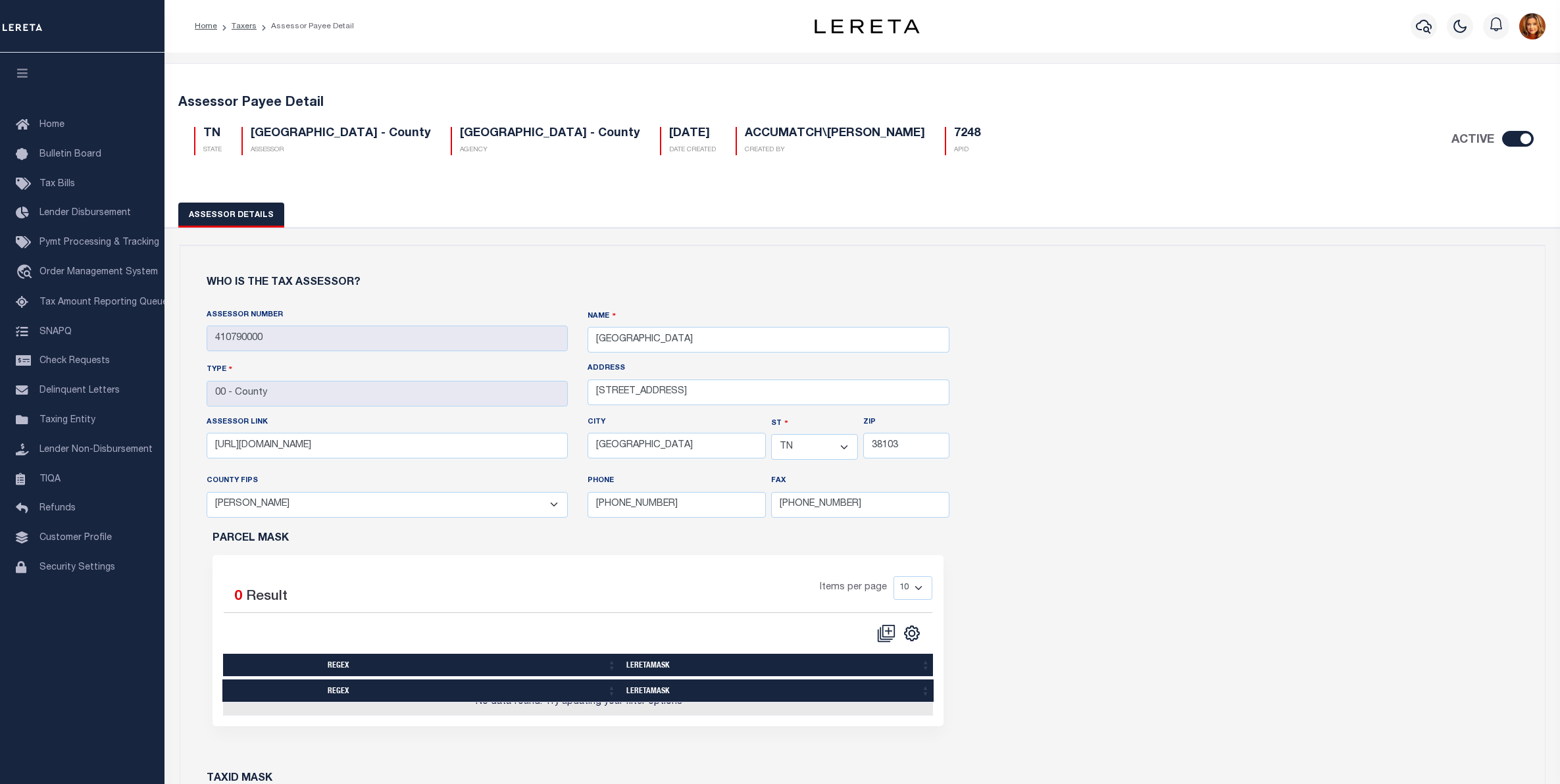
select select "TN"
select select "47157"
